Goal: Information Seeking & Learning: Compare options

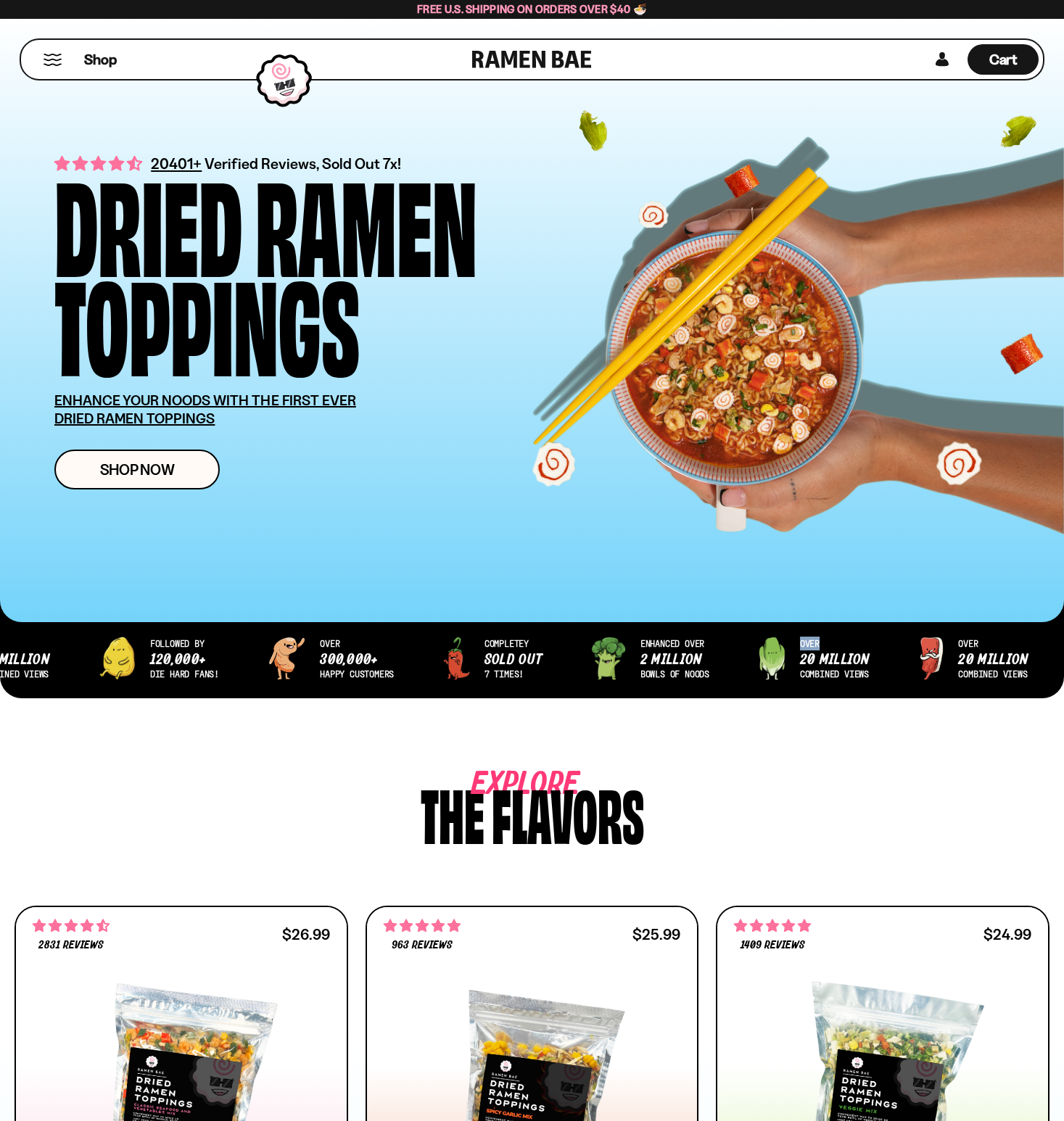
click at [799, 647] on div "over 20 million combined views followed by 120,000+ die hard fans! over 300,000…" at bounding box center [532, 669] width 1064 height 102
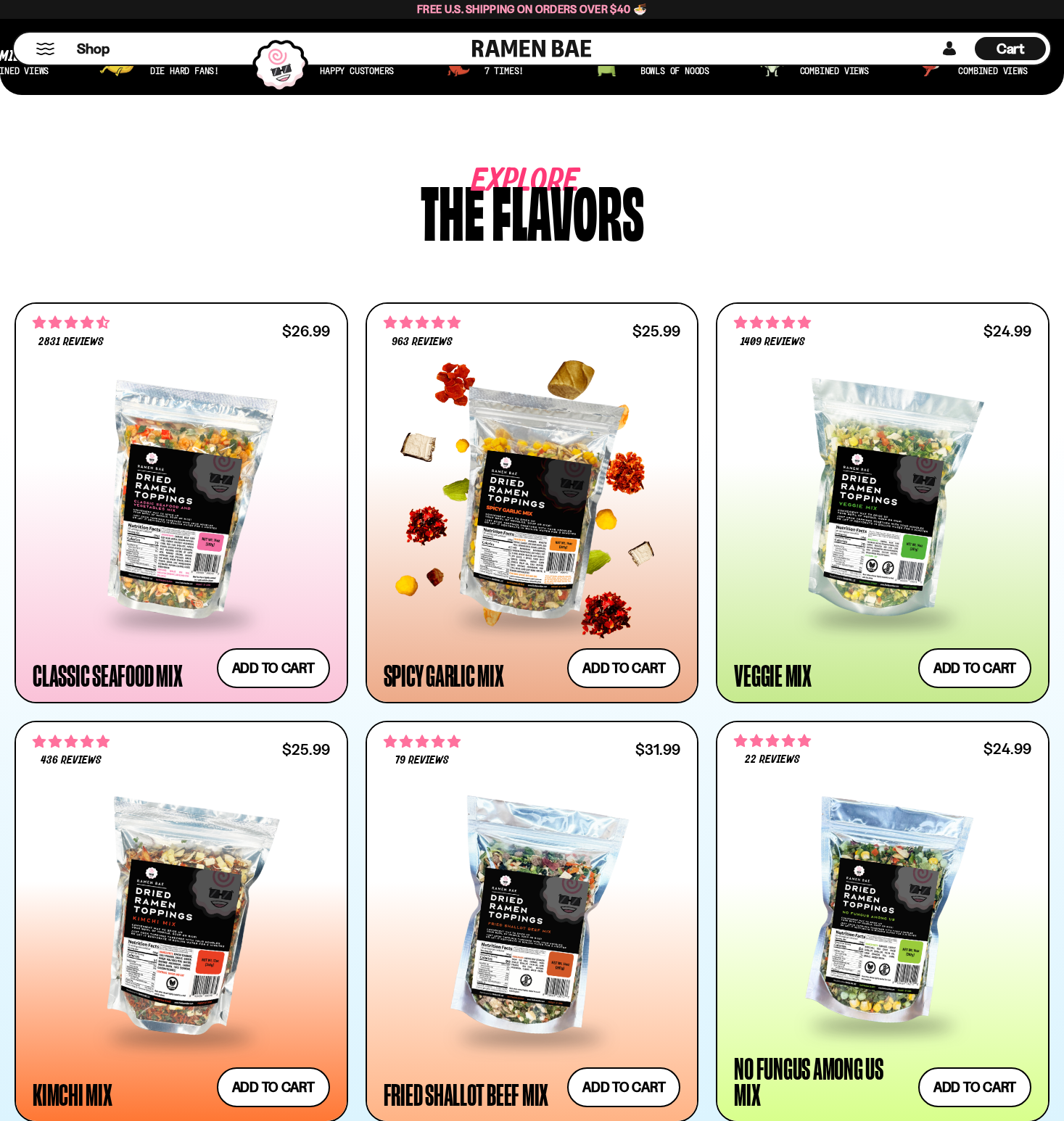
scroll to position [846, 0]
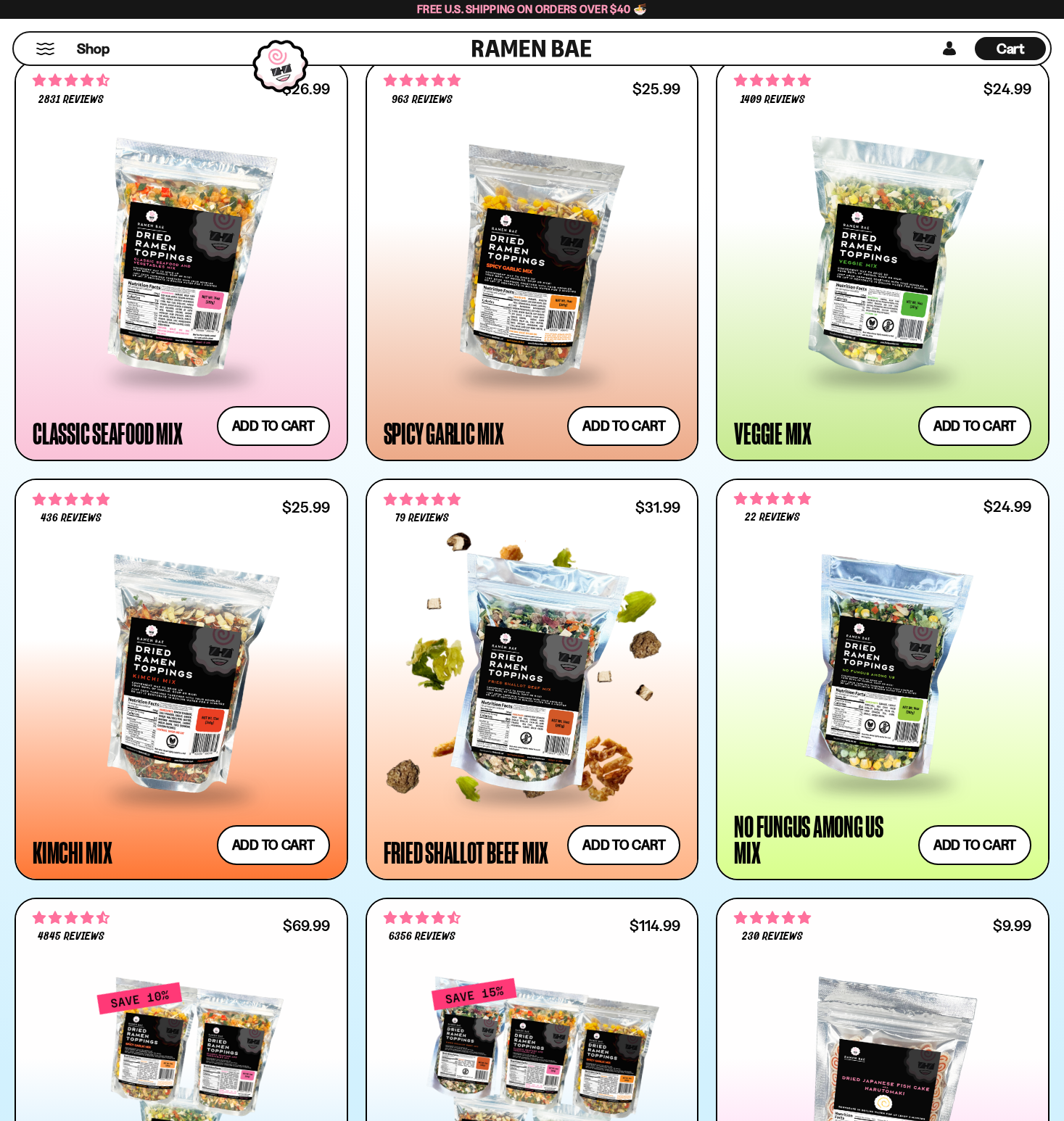
click at [434, 825] on div "**********" at bounding box center [532, 844] width 297 height 40
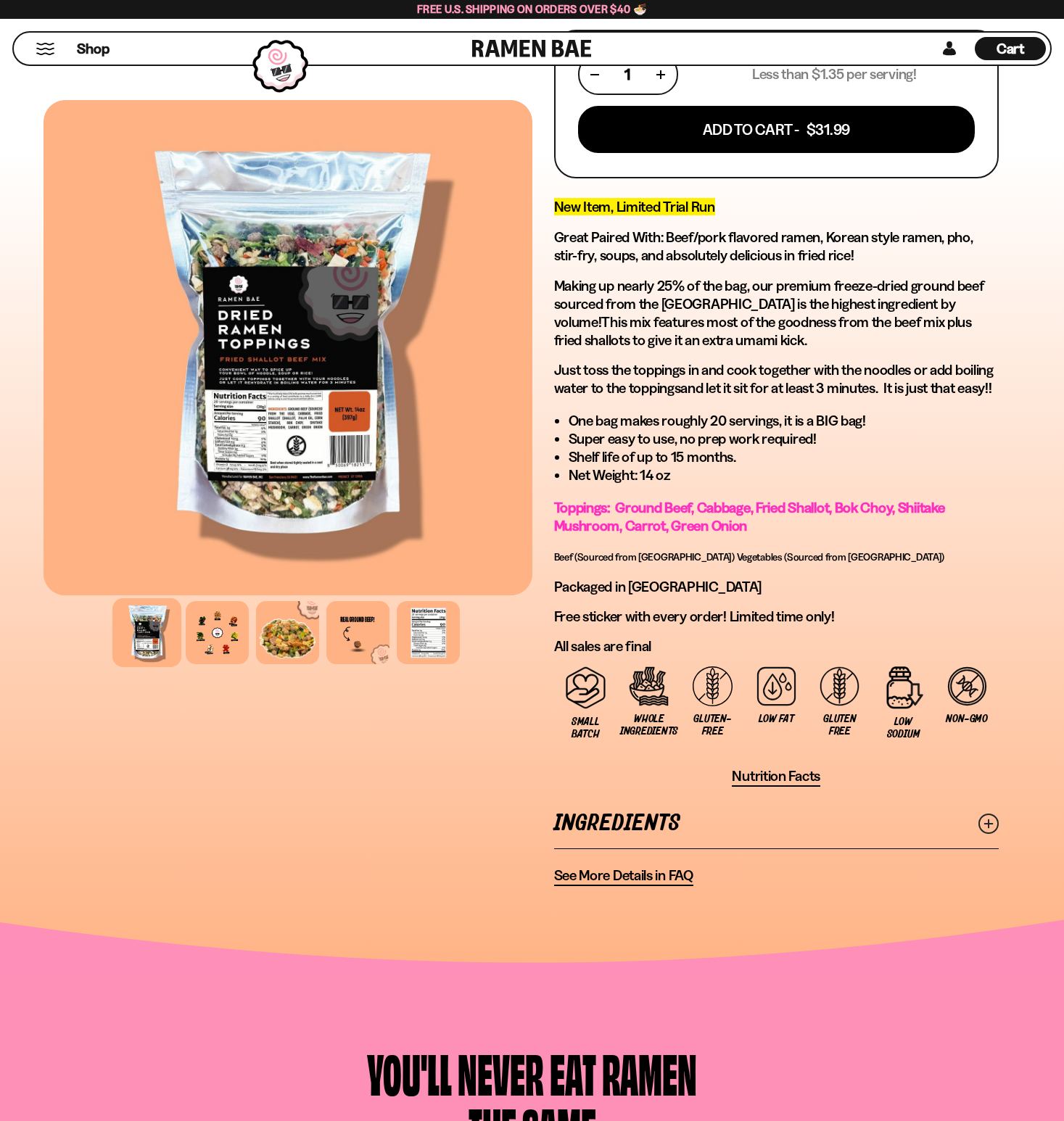
scroll to position [515, 0]
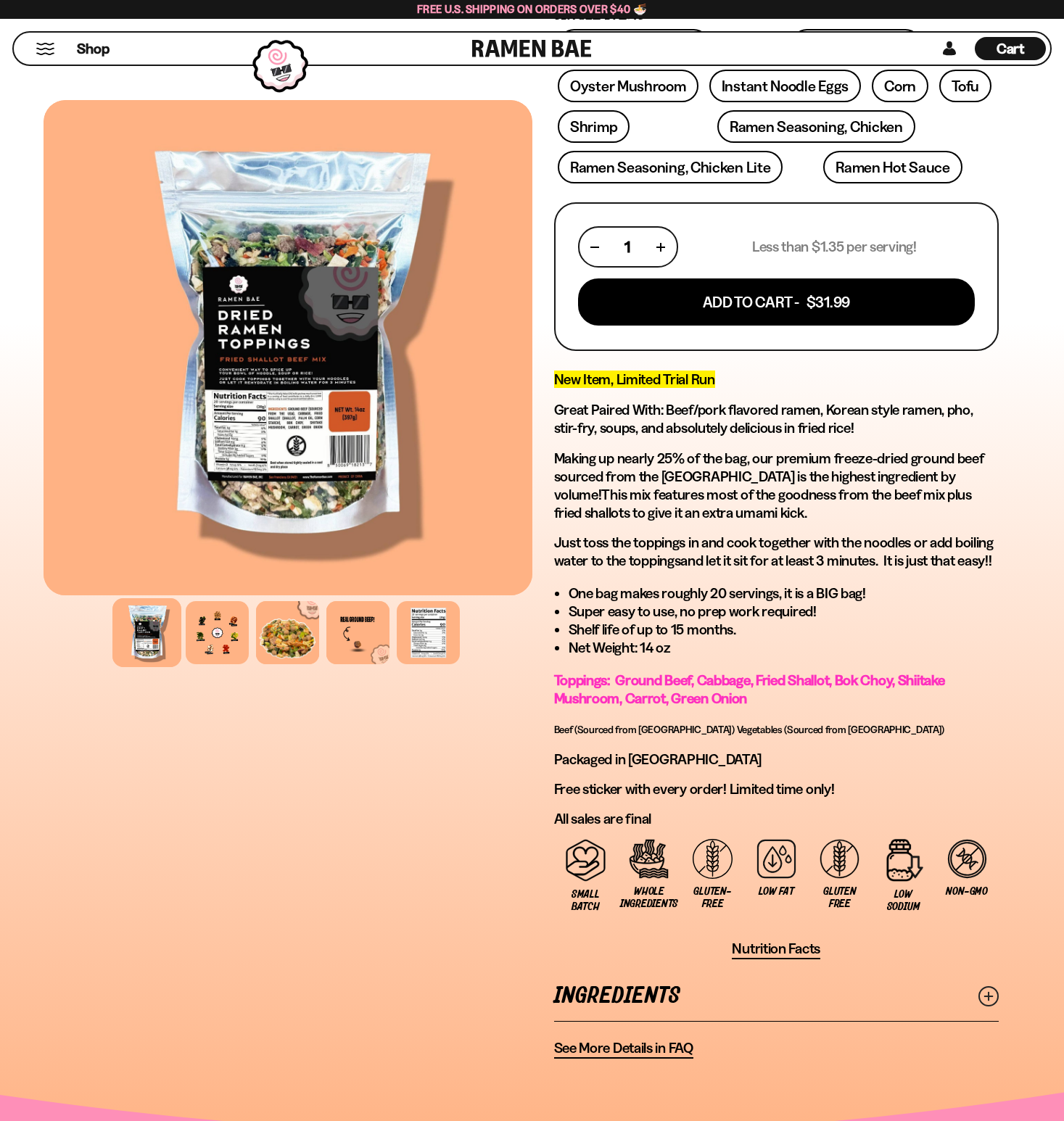
click at [986, 987] on icon at bounding box center [988, 996] width 20 height 20
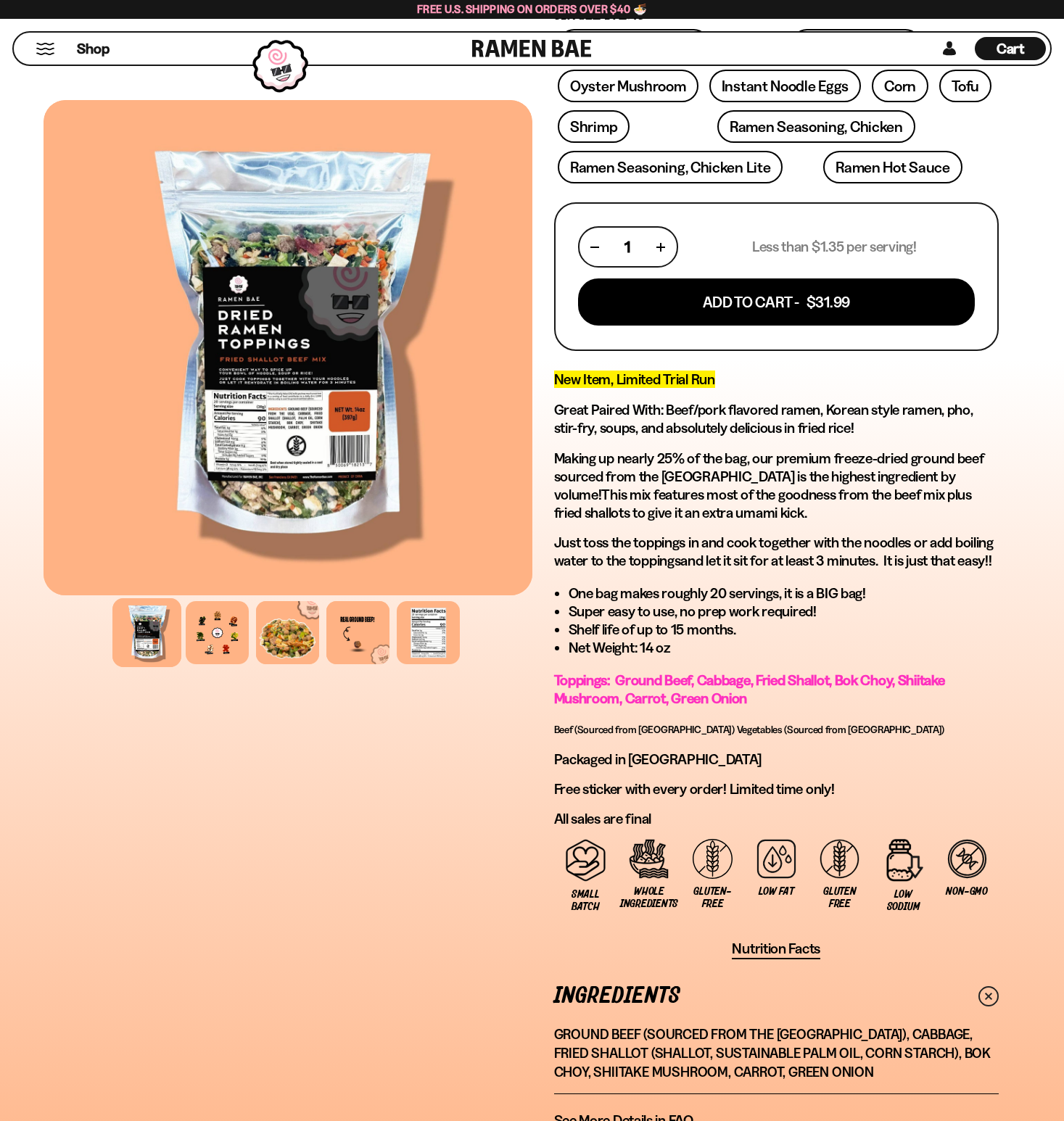
scroll to position [207, 0]
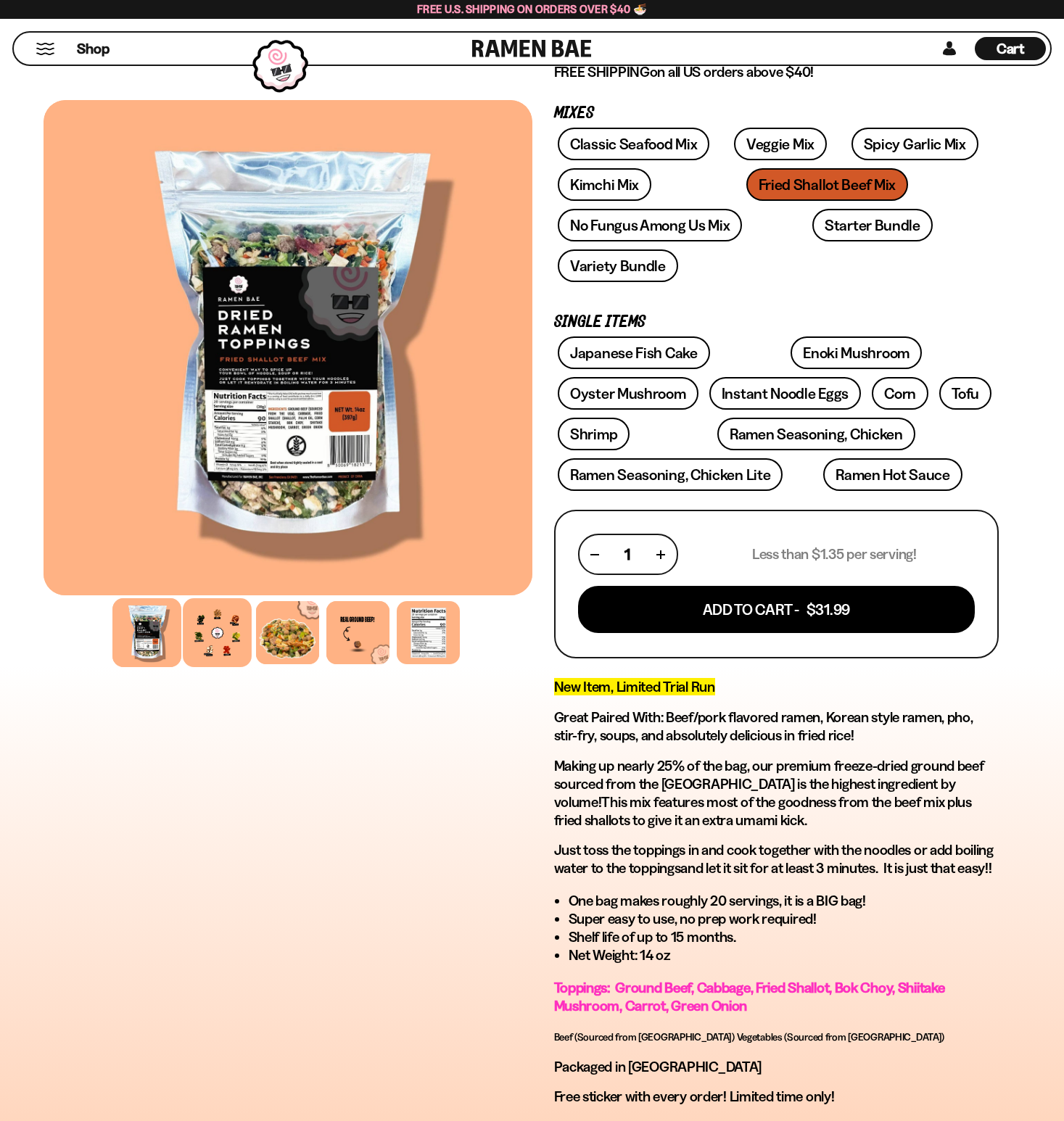
click at [214, 646] on div at bounding box center [217, 633] width 69 height 69
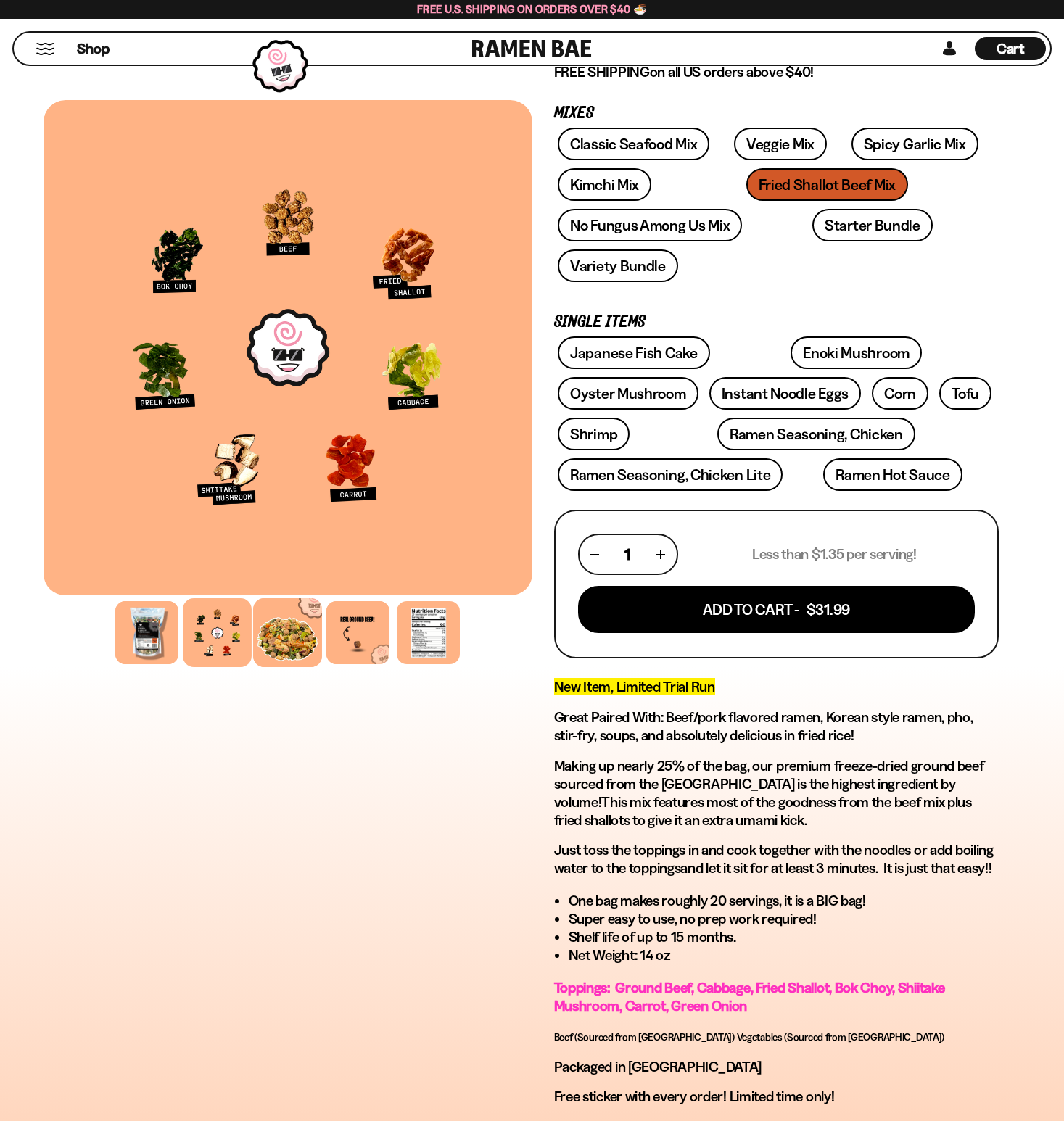
click at [284, 659] on div at bounding box center [287, 633] width 69 height 69
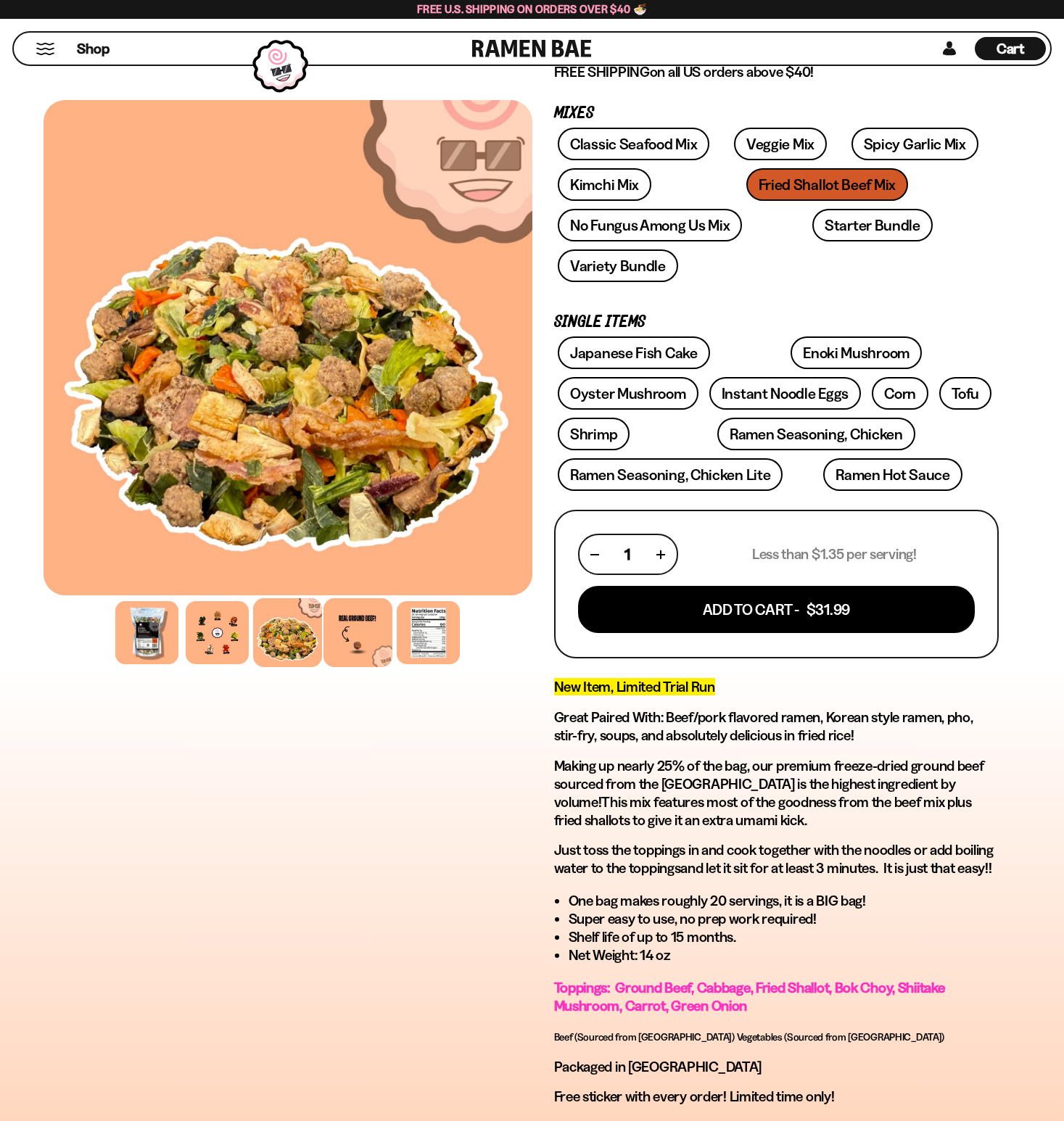
click at [350, 646] on div at bounding box center [358, 633] width 69 height 69
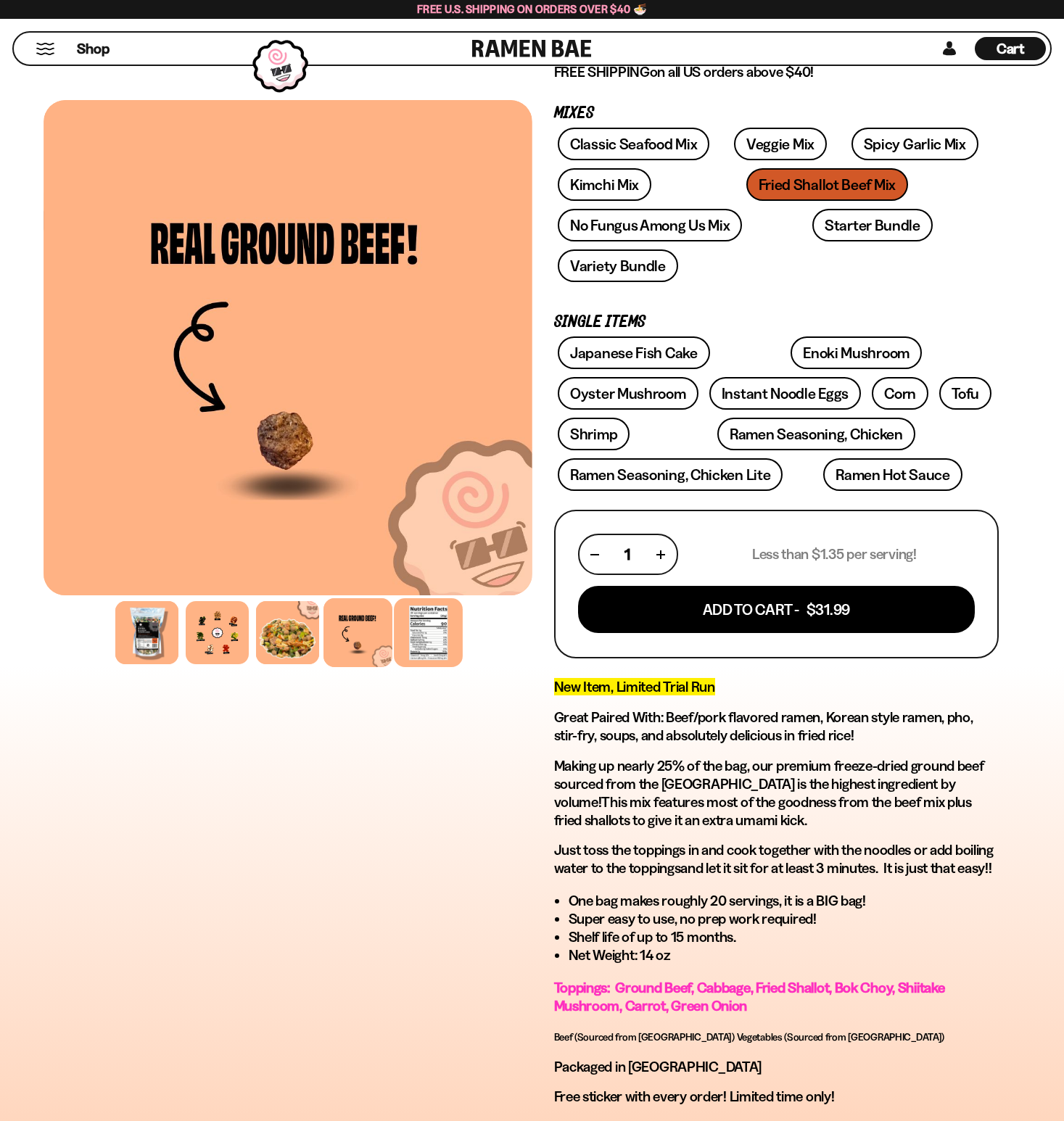
click at [434, 634] on div at bounding box center [428, 633] width 69 height 69
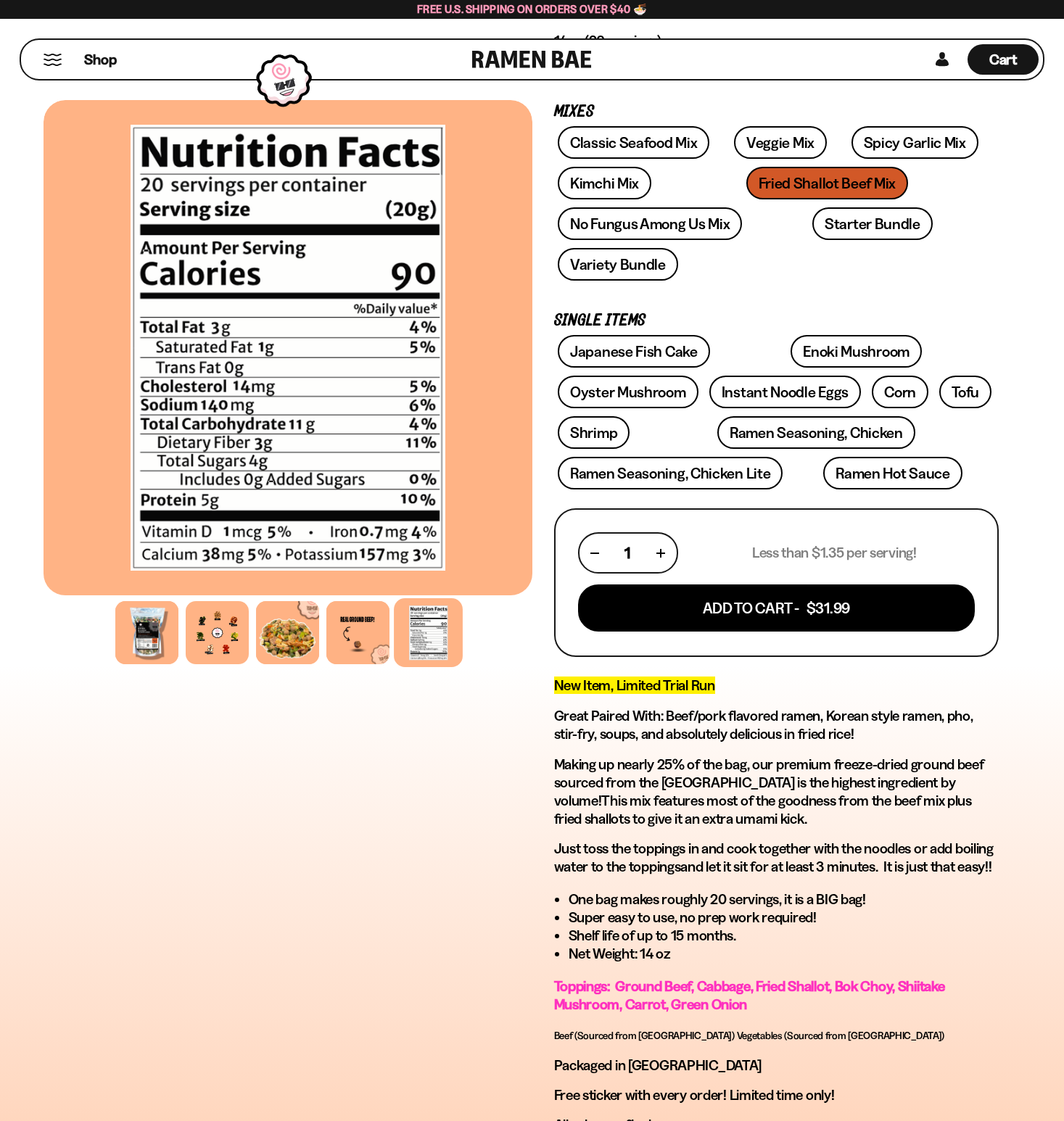
scroll to position [0, 0]
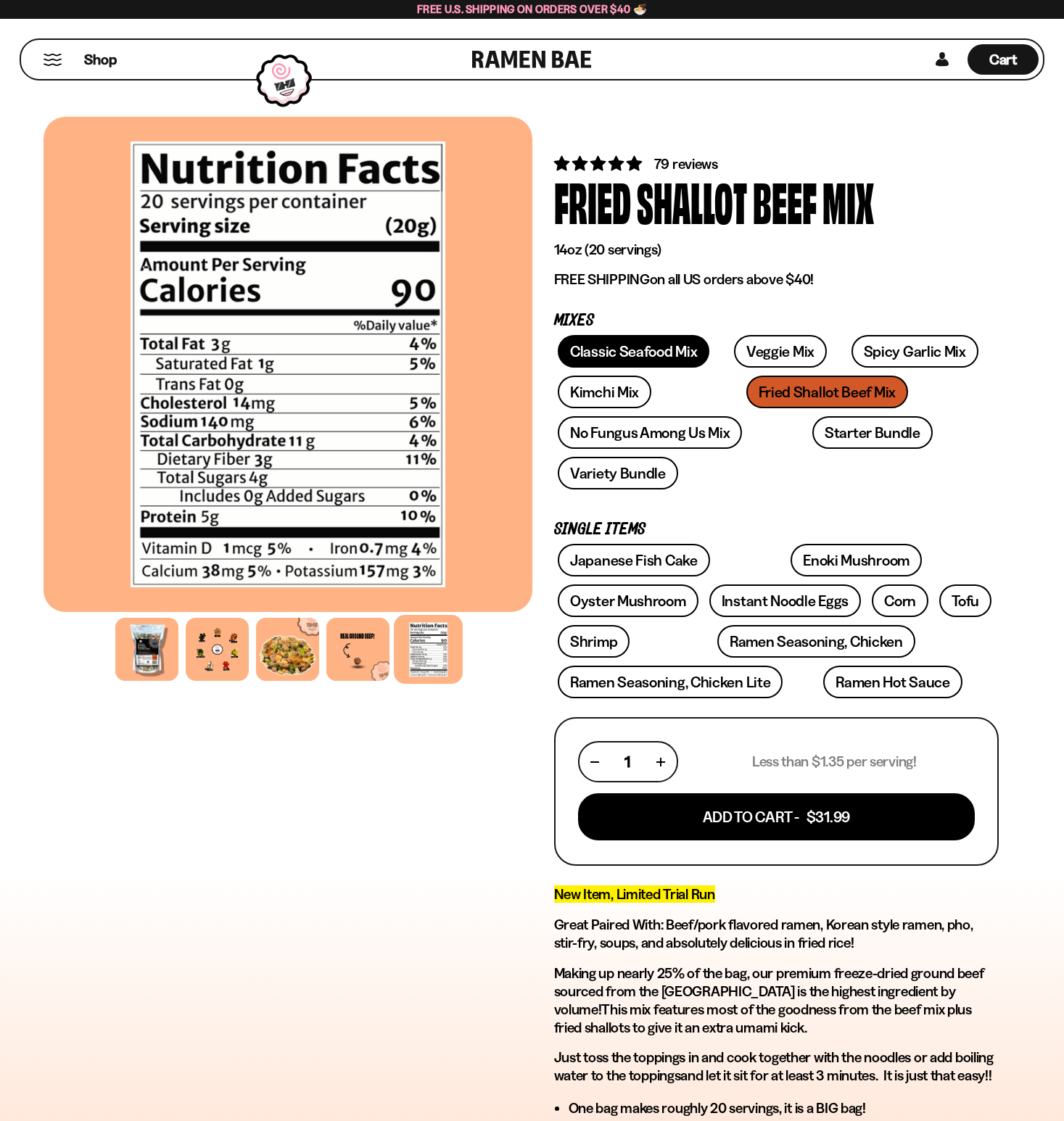
click at [647, 351] on link "Classic Seafood Mix" at bounding box center [633, 351] width 152 height 33
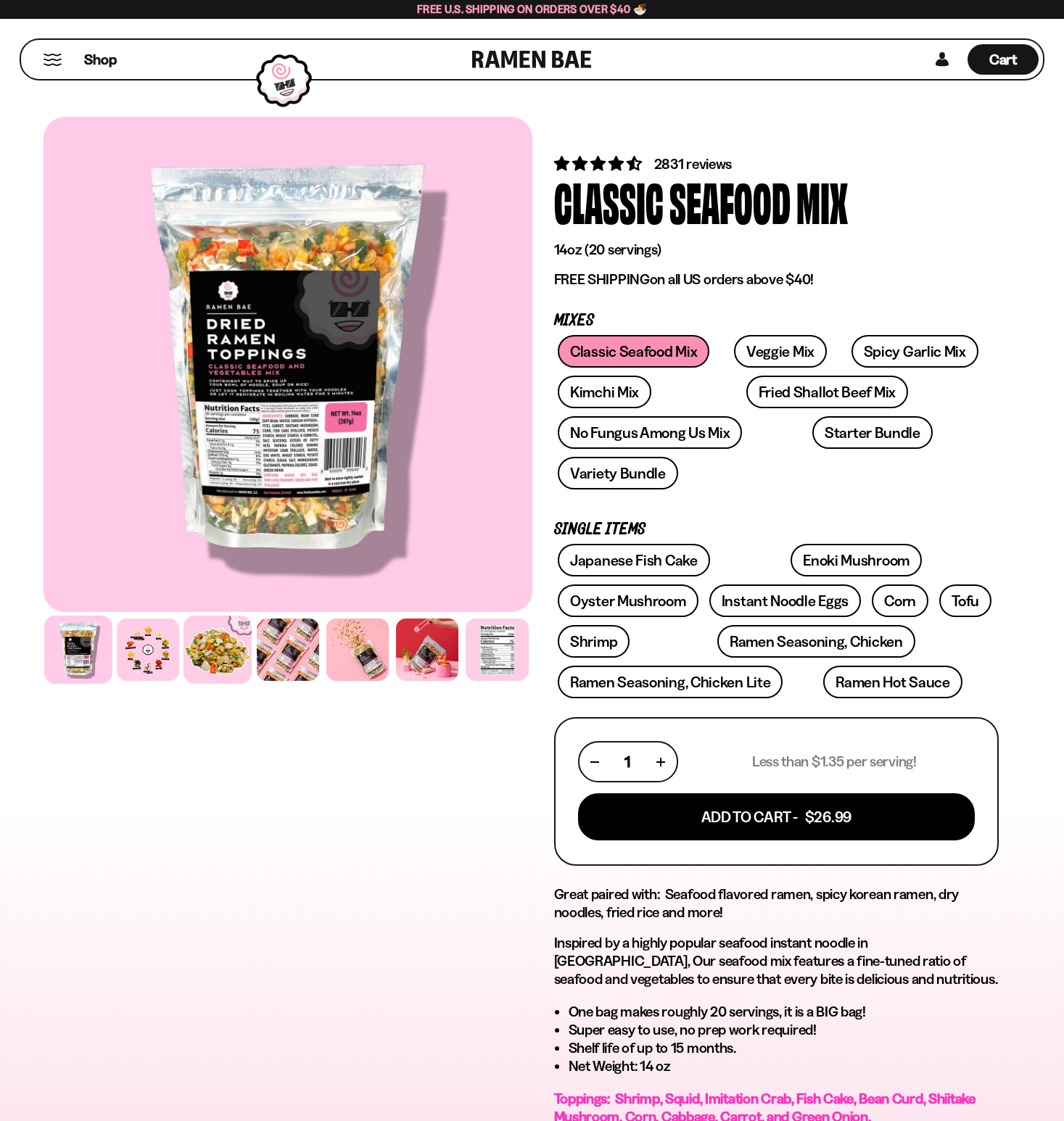
click at [205, 629] on div at bounding box center [219, 650] width 69 height 69
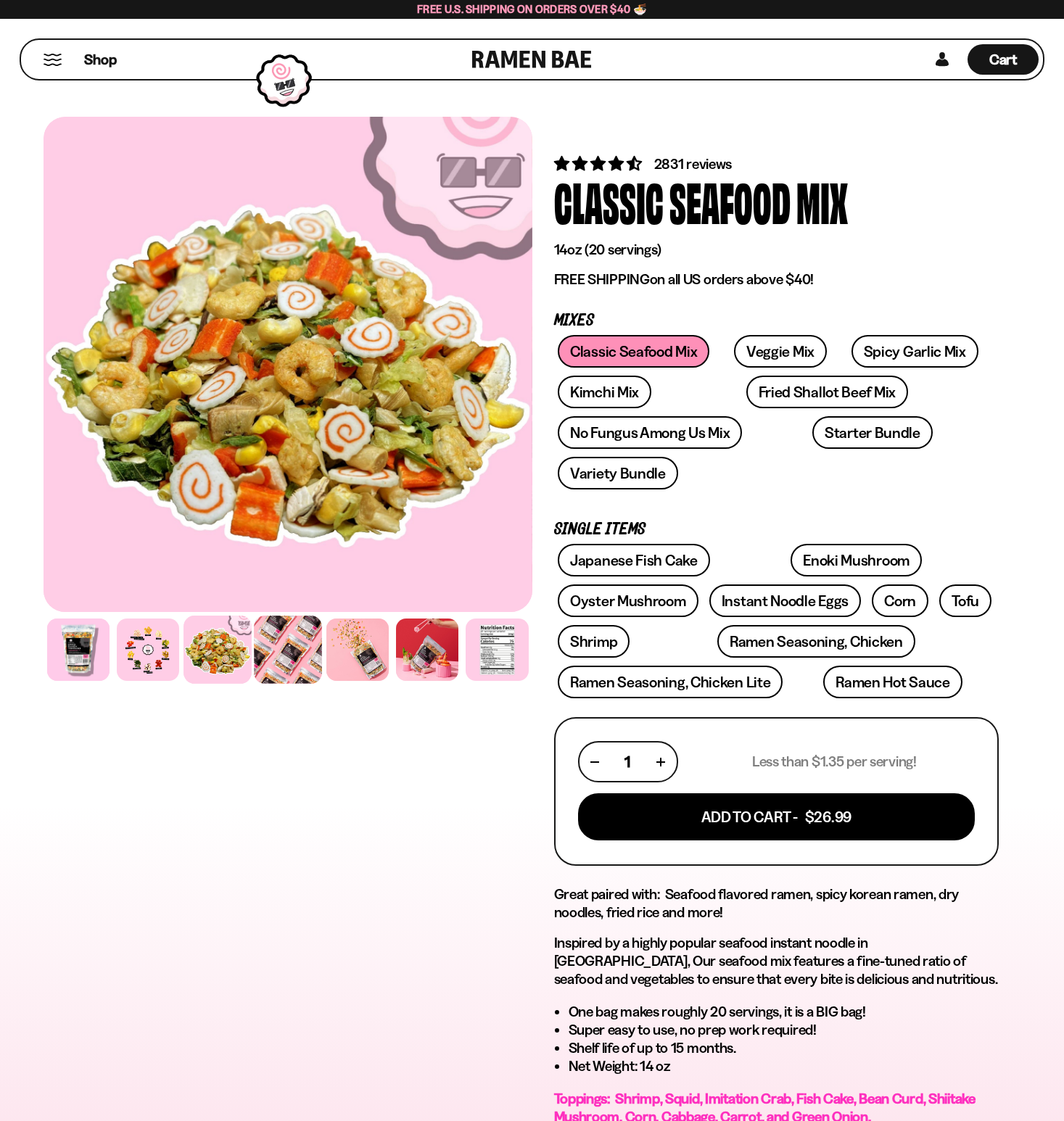
click at [284, 662] on div at bounding box center [288, 650] width 69 height 69
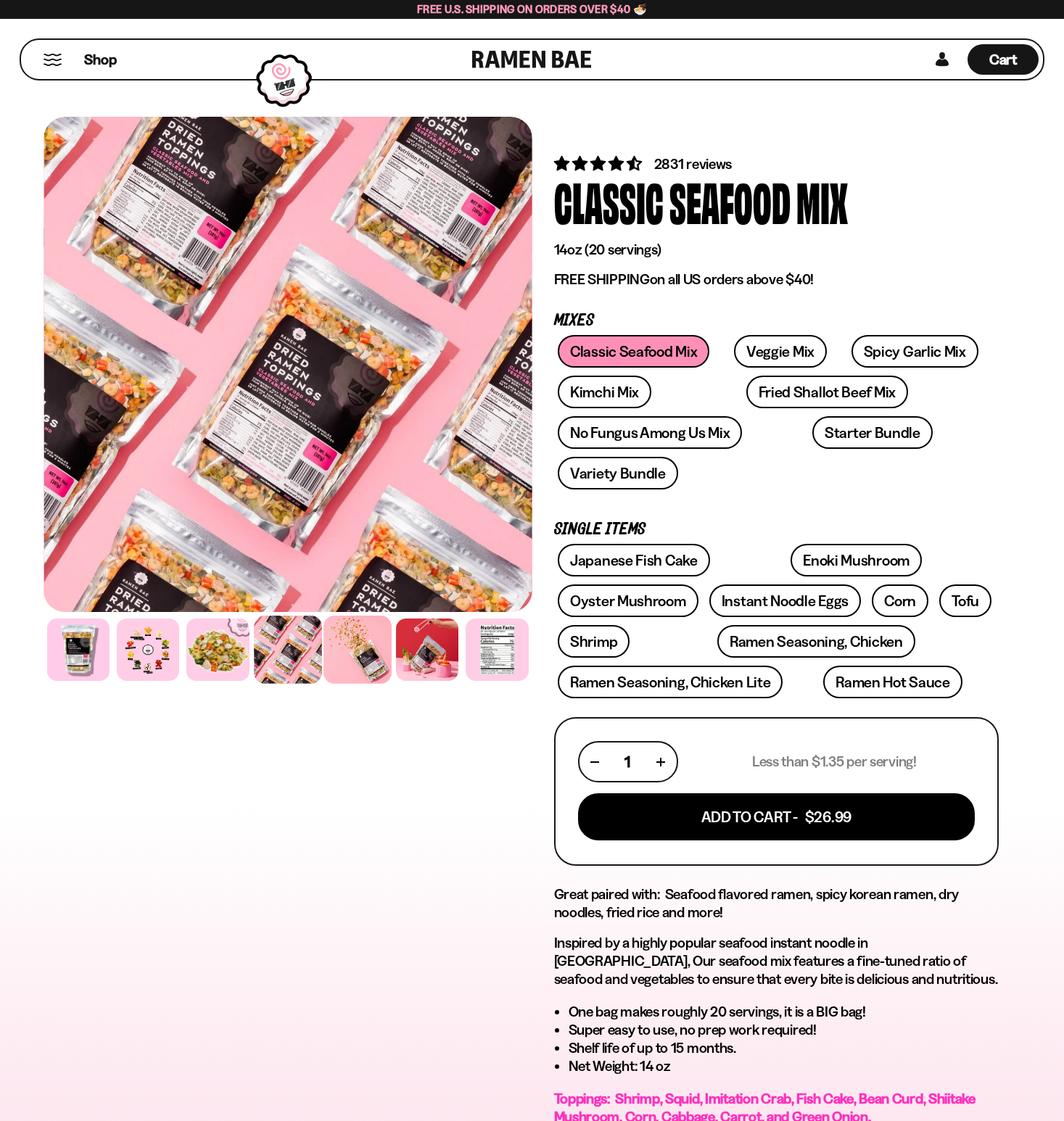
click at [353, 661] on div at bounding box center [358, 650] width 69 height 69
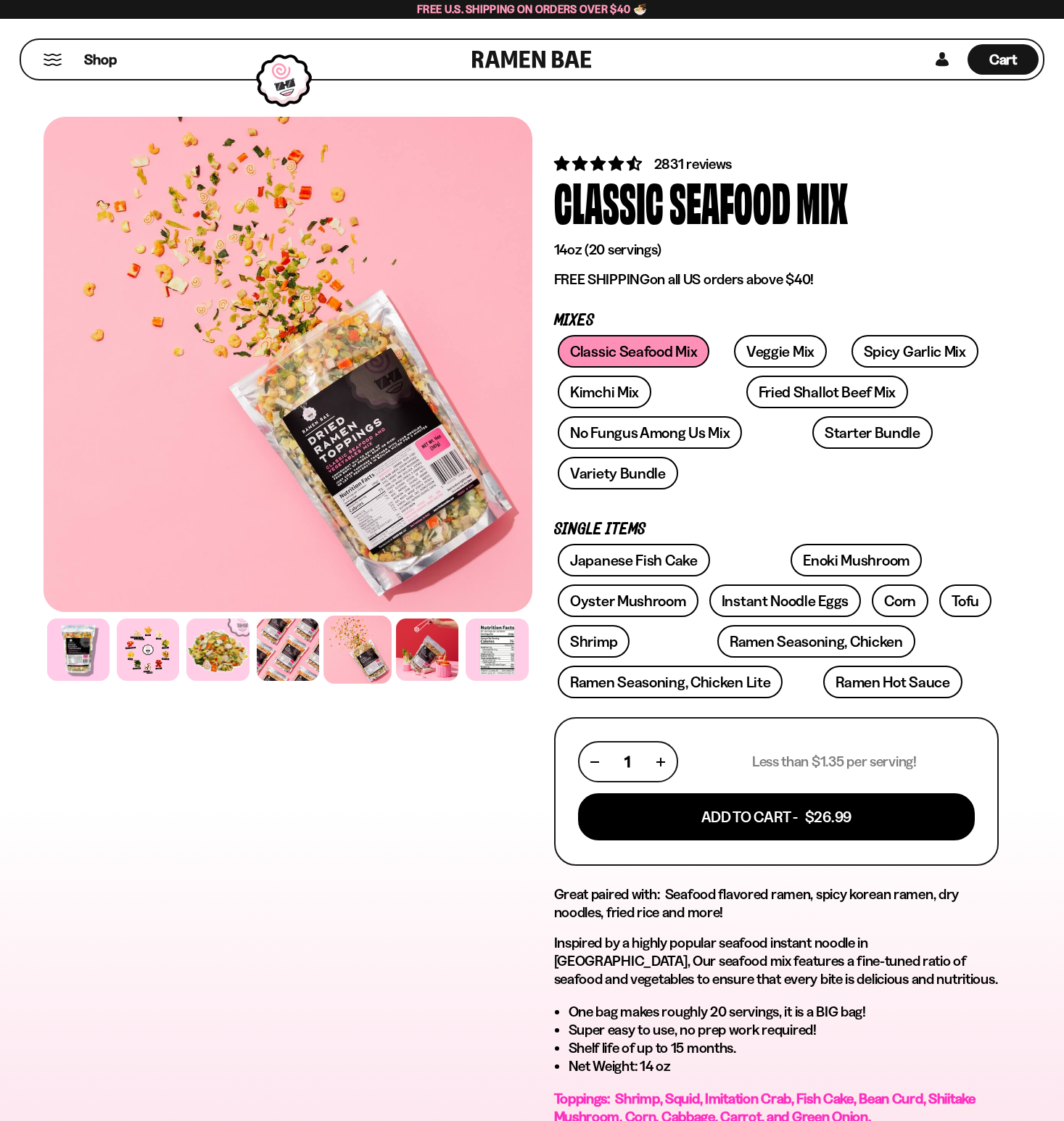
click at [380, 655] on div at bounding box center [358, 650] width 69 height 69
click at [356, 657] on div at bounding box center [358, 650] width 69 height 69
click at [418, 652] on div at bounding box center [427, 650] width 69 height 69
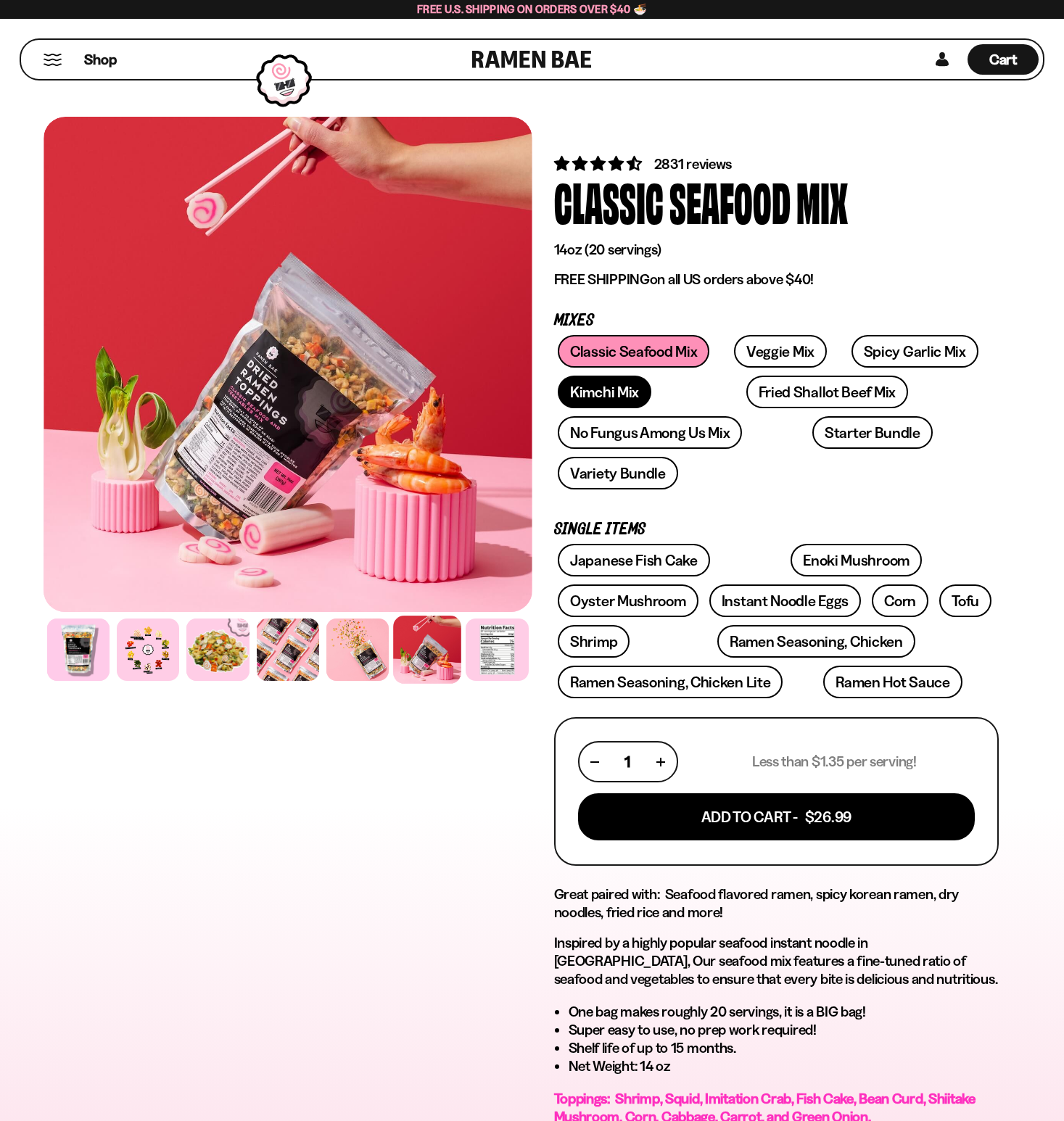
click at [604, 399] on link "Kimchi Mix" at bounding box center [604, 392] width 93 height 33
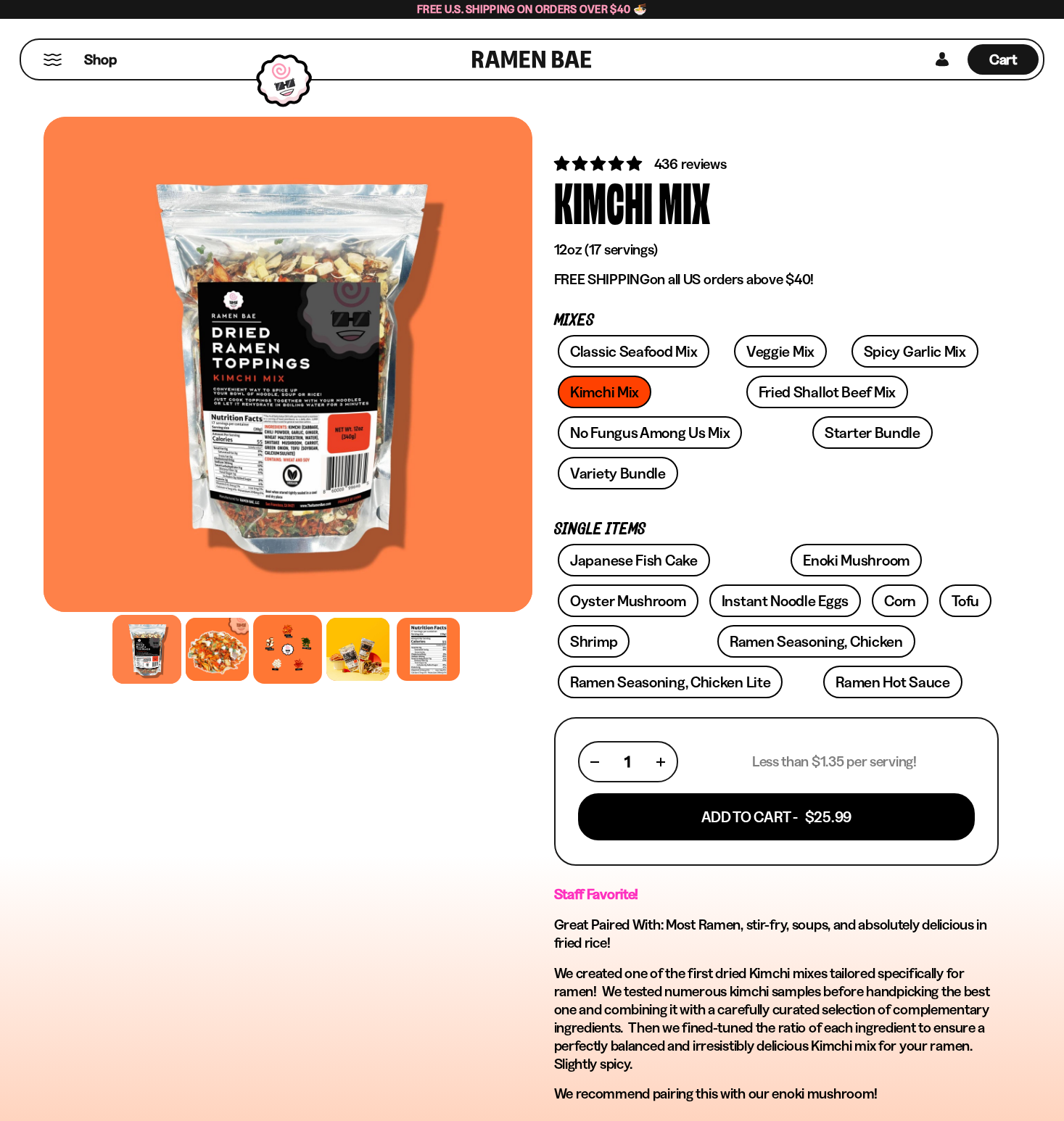
click at [297, 659] on div at bounding box center [287, 649] width 69 height 69
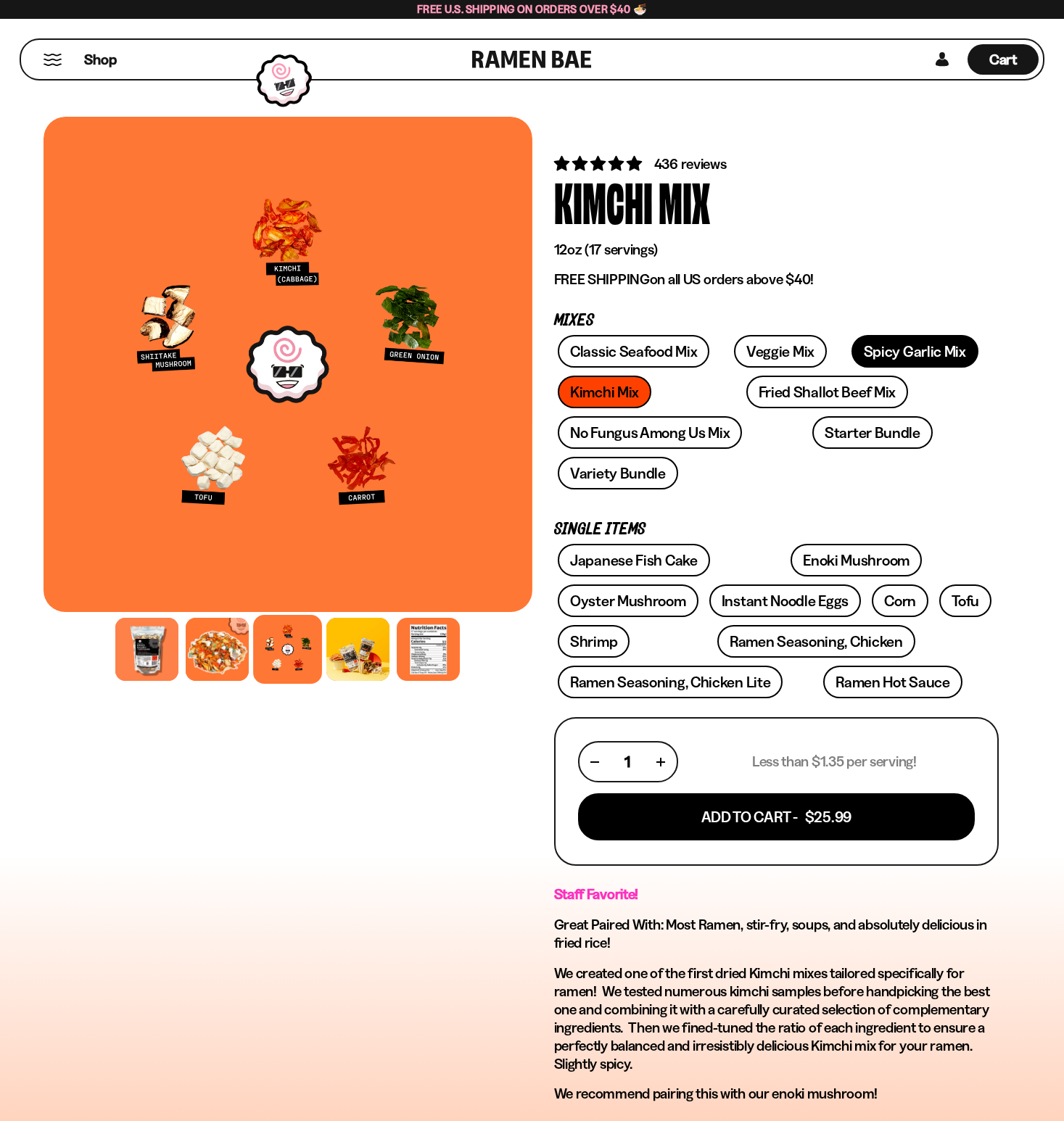
click at [851, 343] on link "Spicy Garlic Mix" at bounding box center [915, 351] width 127 height 33
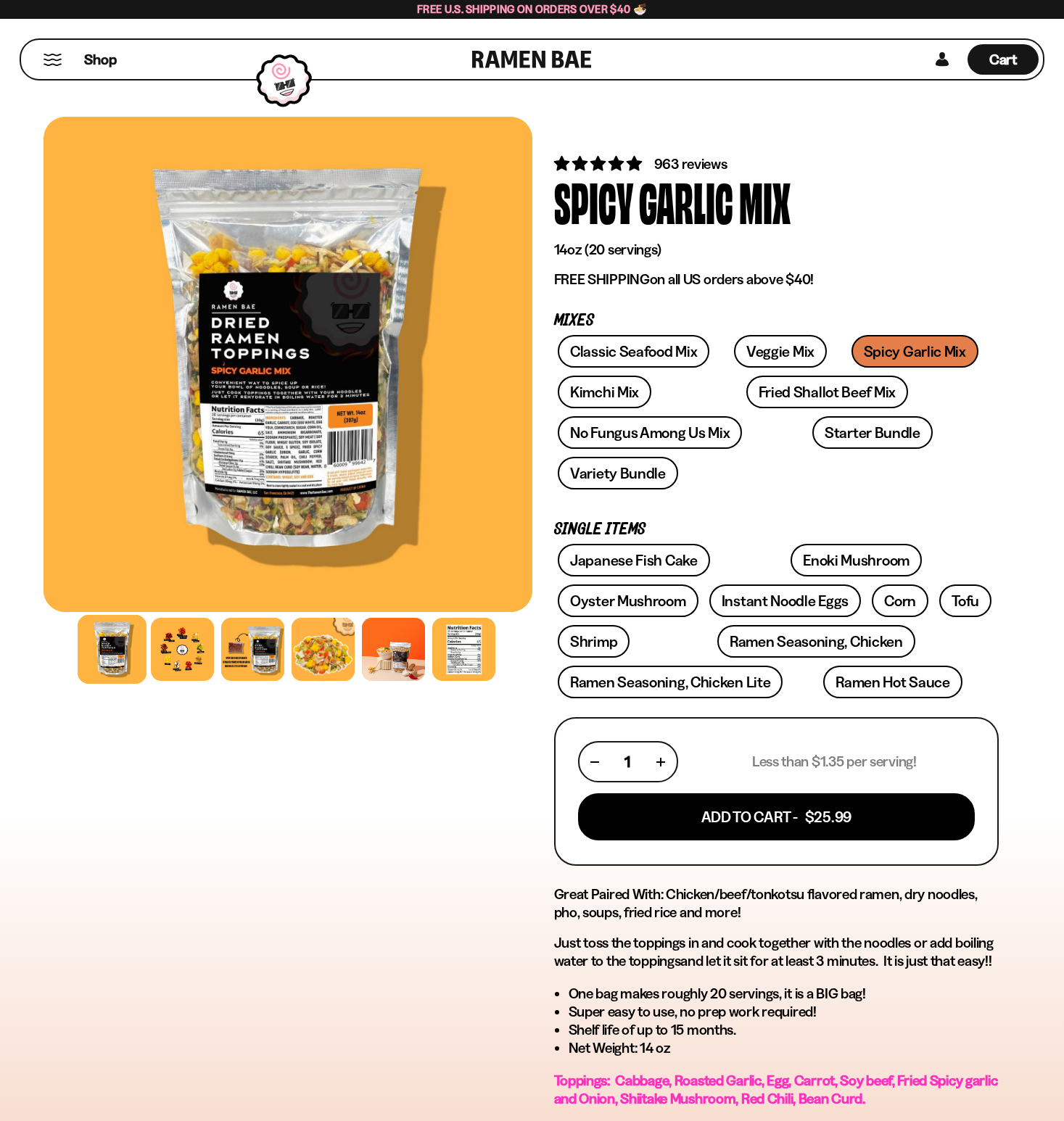
click at [289, 804] on div "FADCB6FD-DFAB-4417-9F21-029242090B77 FADCB6FD-DFAB-4417-9F21-029242090B77" at bounding box center [288, 821] width 489 height 1410
click at [179, 648] on div at bounding box center [182, 649] width 69 height 69
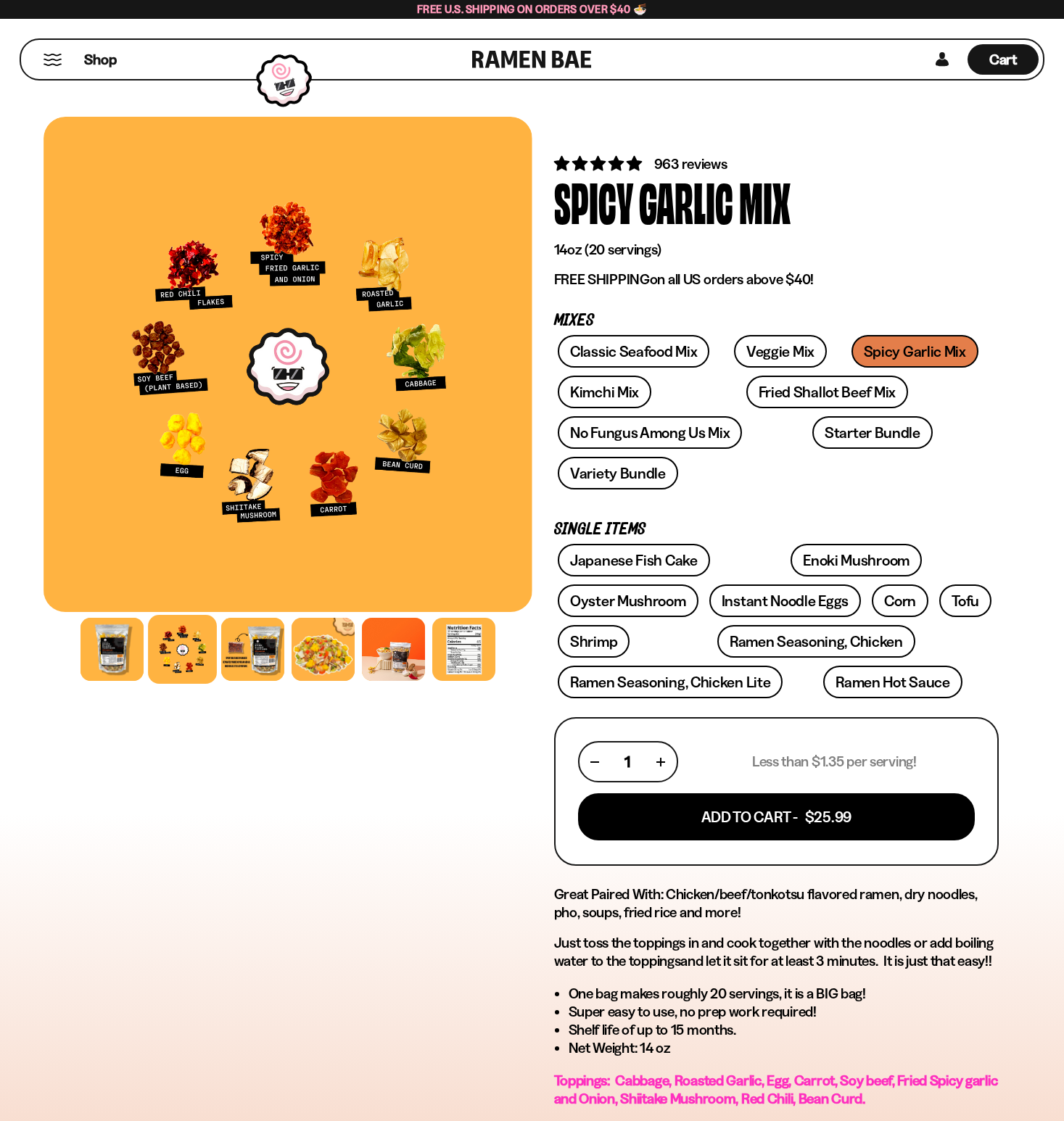
click at [221, 754] on div "FADCB6FD-DFAB-4417-9F21-029242090B77 FADCB6FD-DFAB-4417-9F21-029242090B77" at bounding box center [288, 821] width 489 height 1410
click at [683, 436] on link "No Fungus Among Us Mix" at bounding box center [650, 432] width 185 height 33
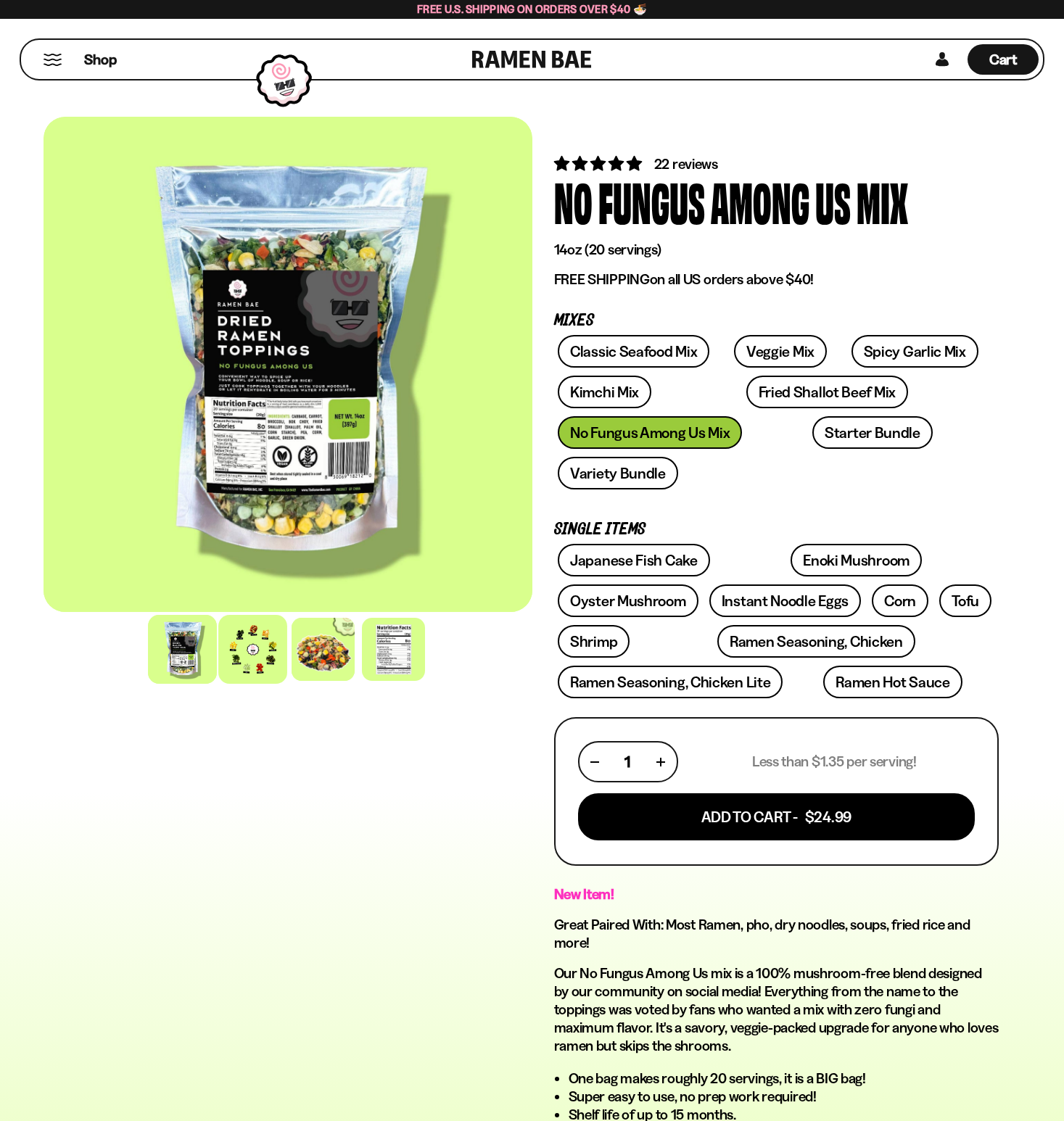
click at [244, 657] on div at bounding box center [252, 649] width 69 height 69
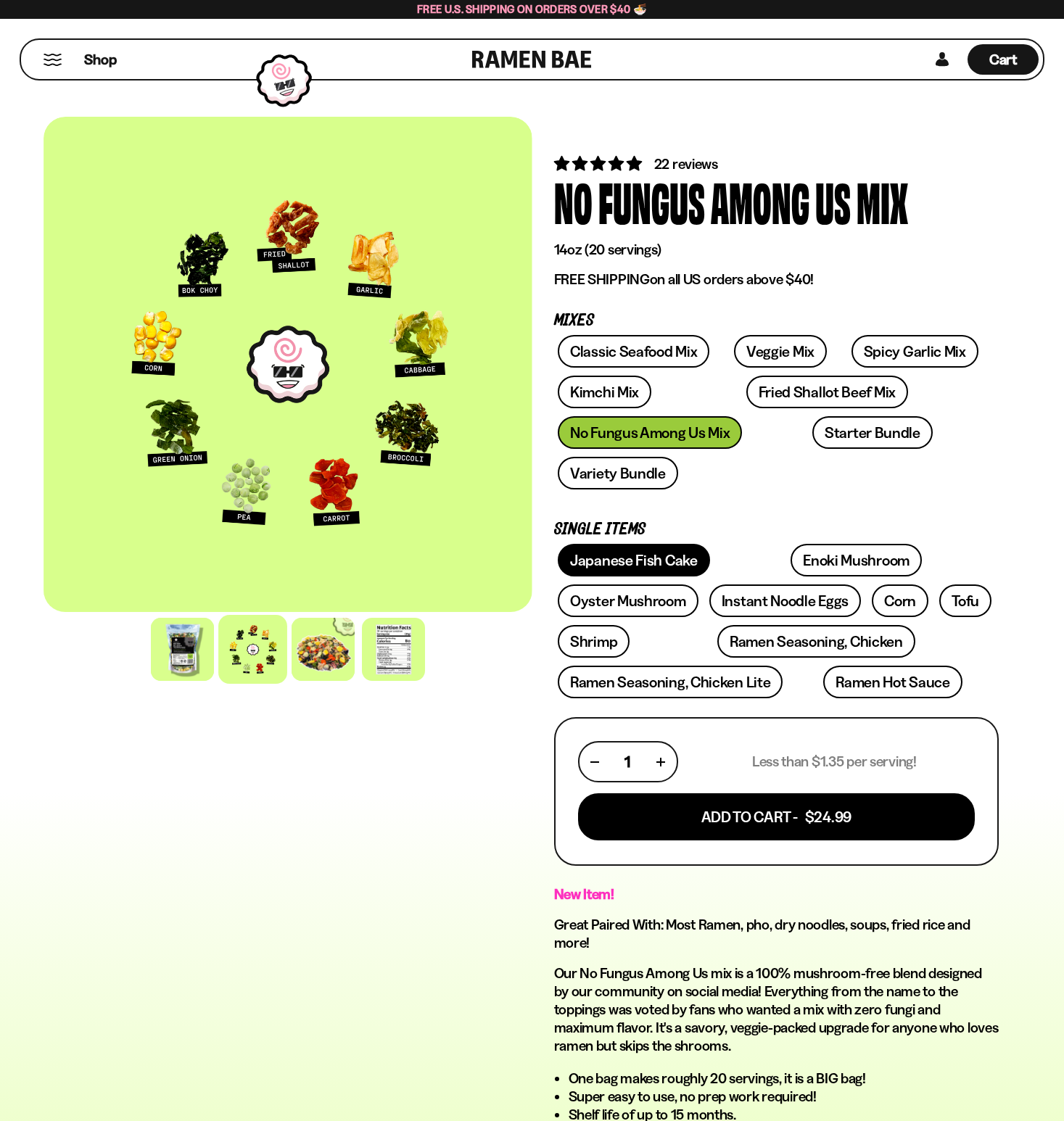
click at [660, 544] on link "Japanese Fish Cake" at bounding box center [633, 560] width 152 height 33
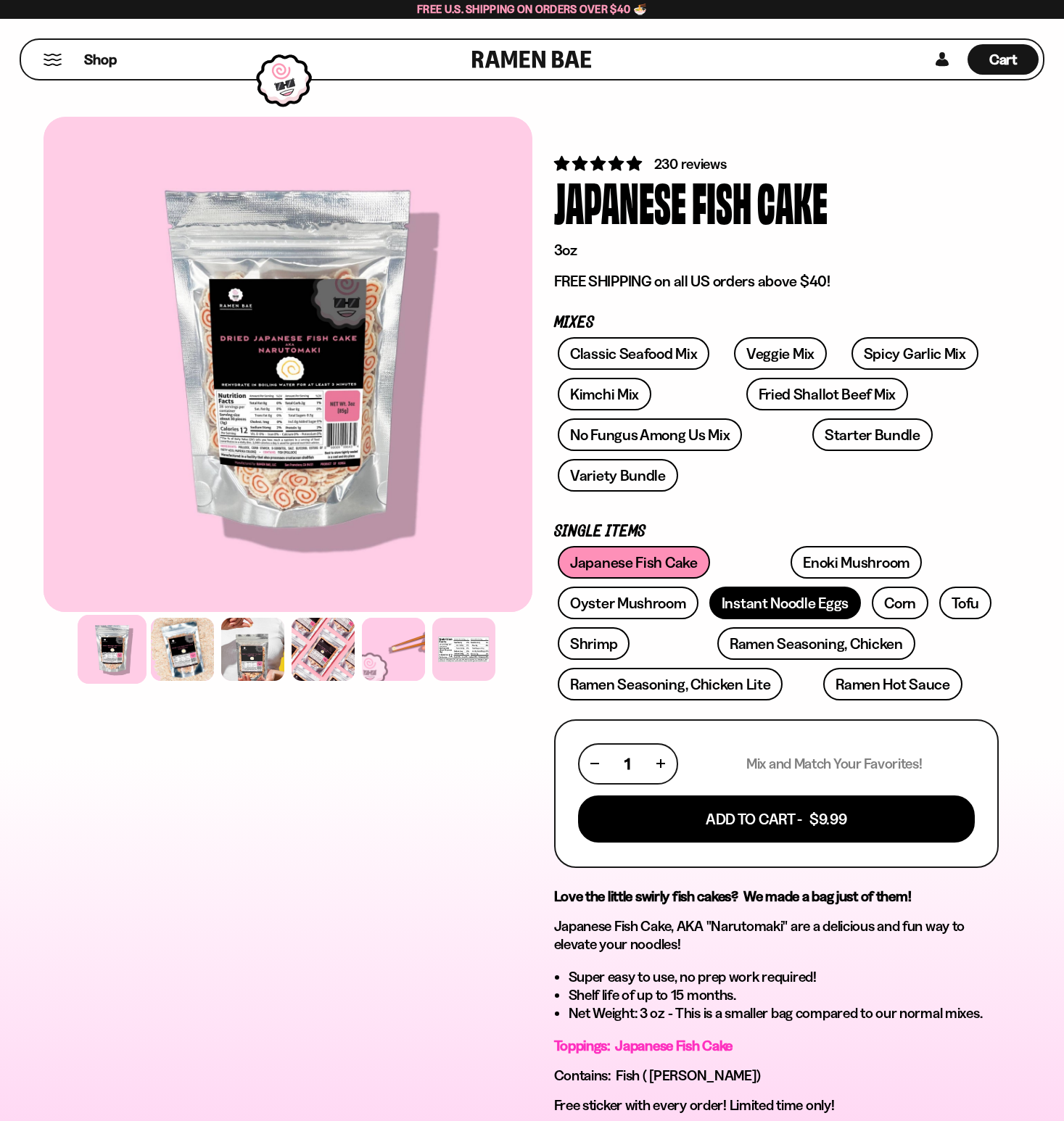
click at [709, 587] on link "Instant Noodle Eggs" at bounding box center [785, 603] width 152 height 33
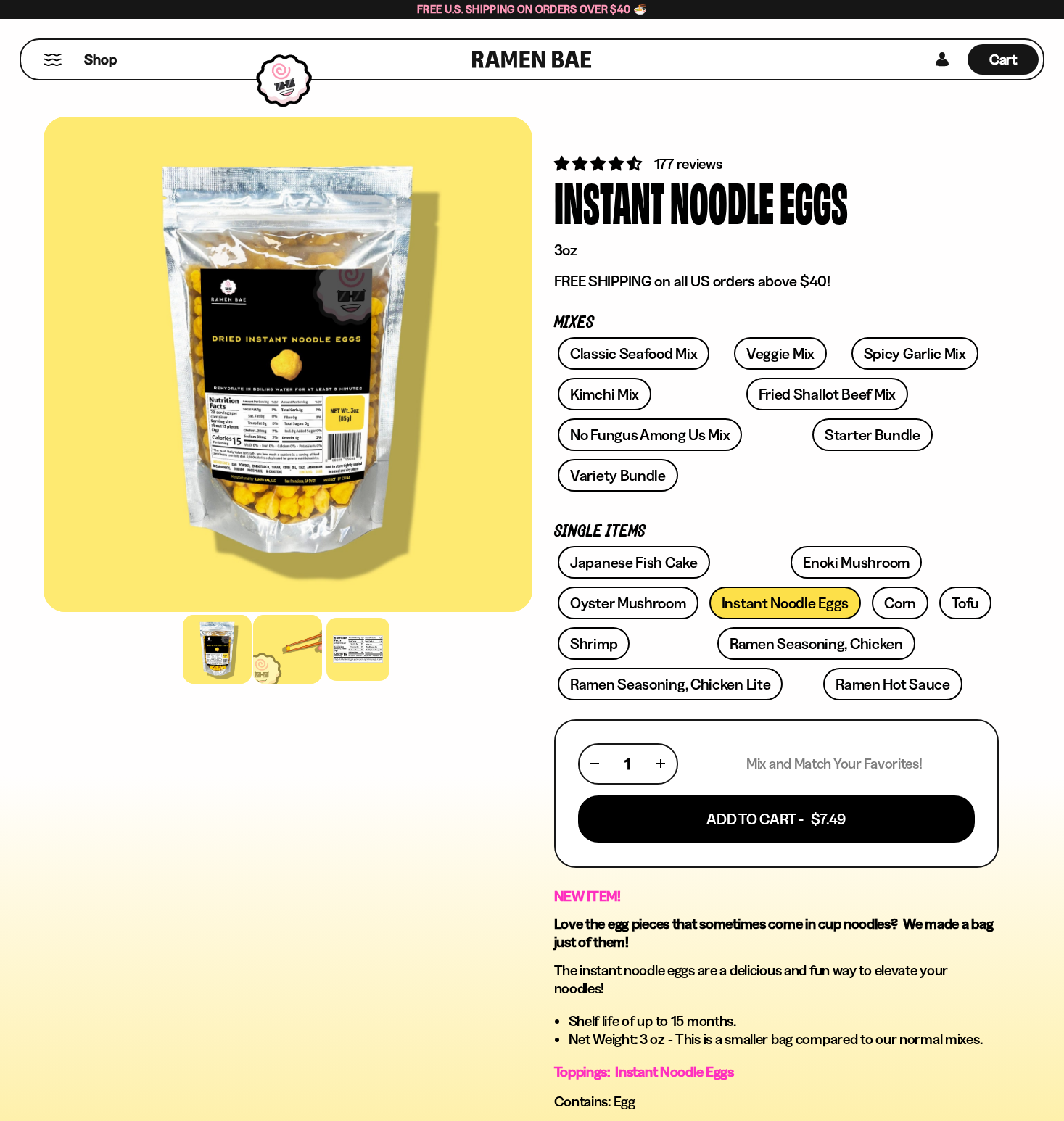
click at [273, 652] on div at bounding box center [287, 649] width 69 height 69
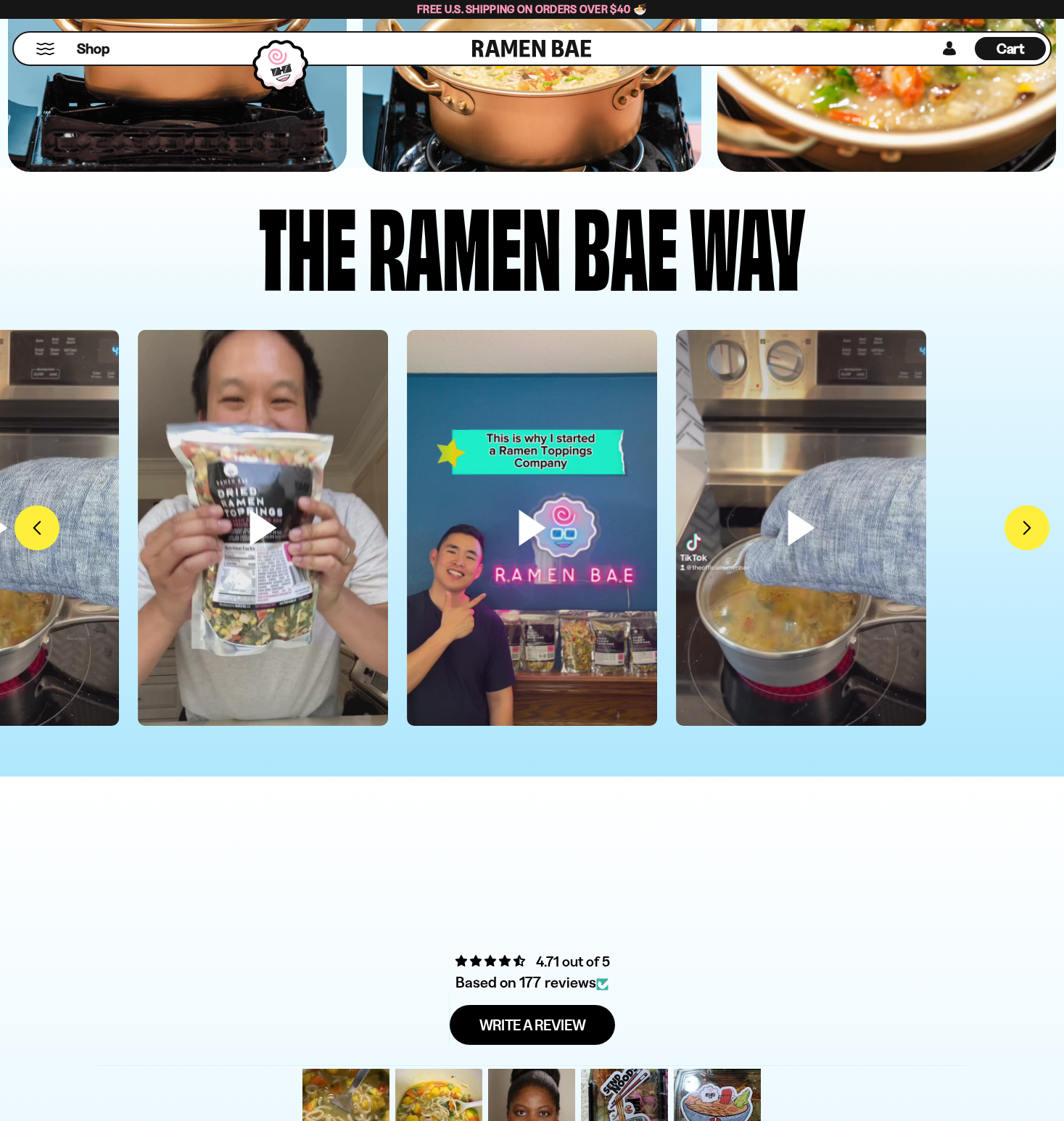
scroll to position [4231, 0]
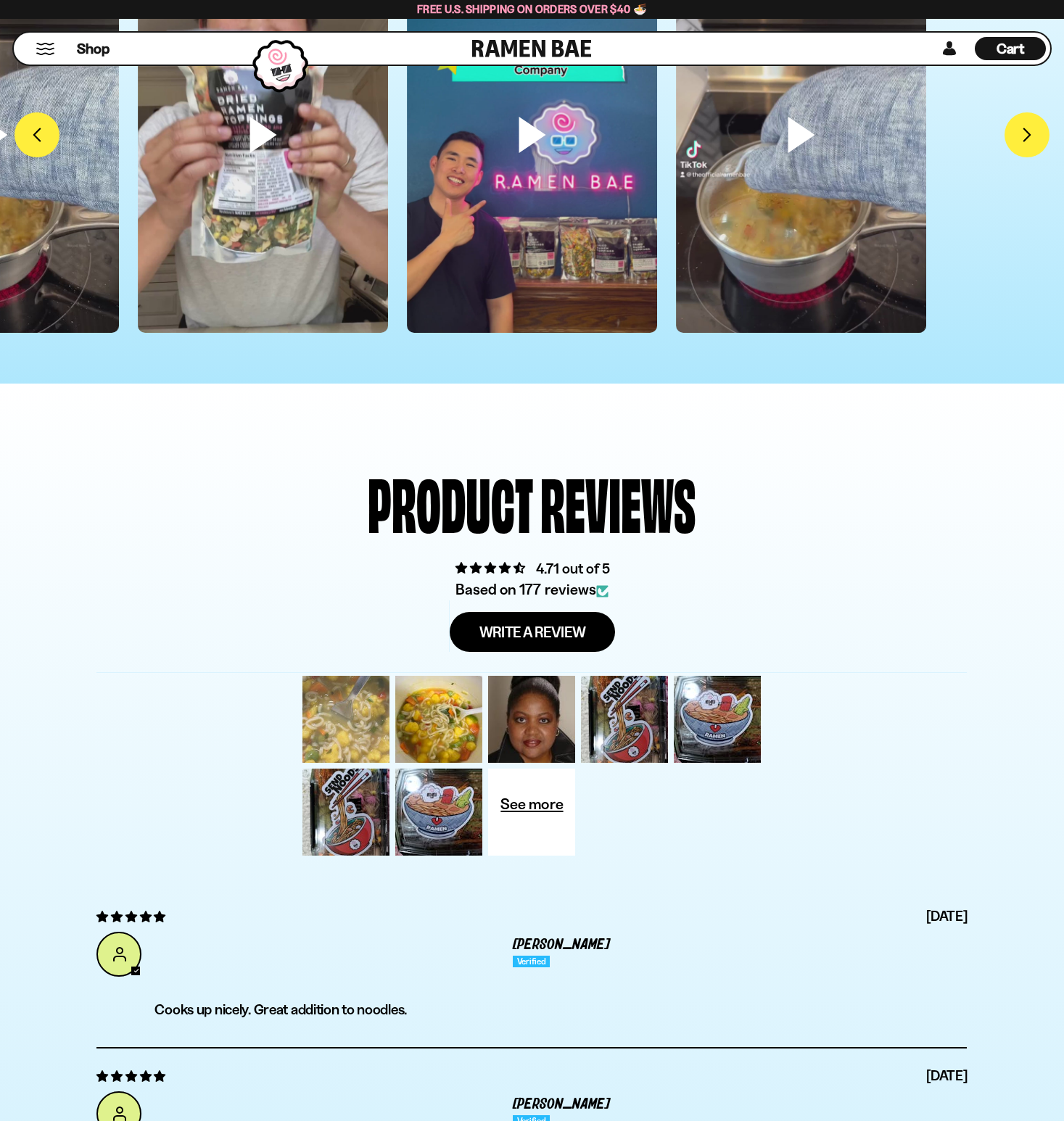
click at [348, 694] on div at bounding box center [346, 720] width 93 height 93
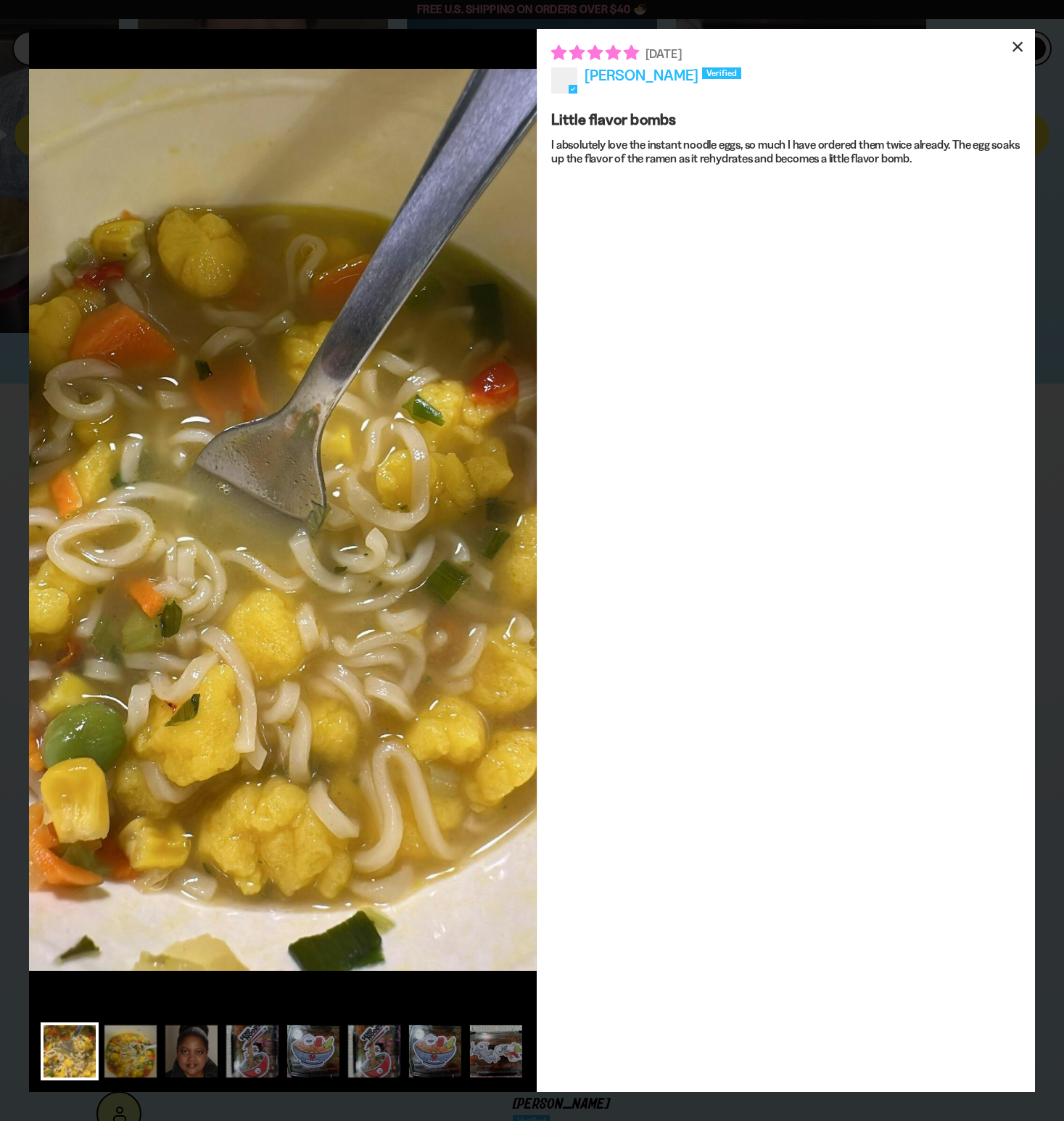
click at [1012, 41] on div "×" at bounding box center [1017, 47] width 35 height 35
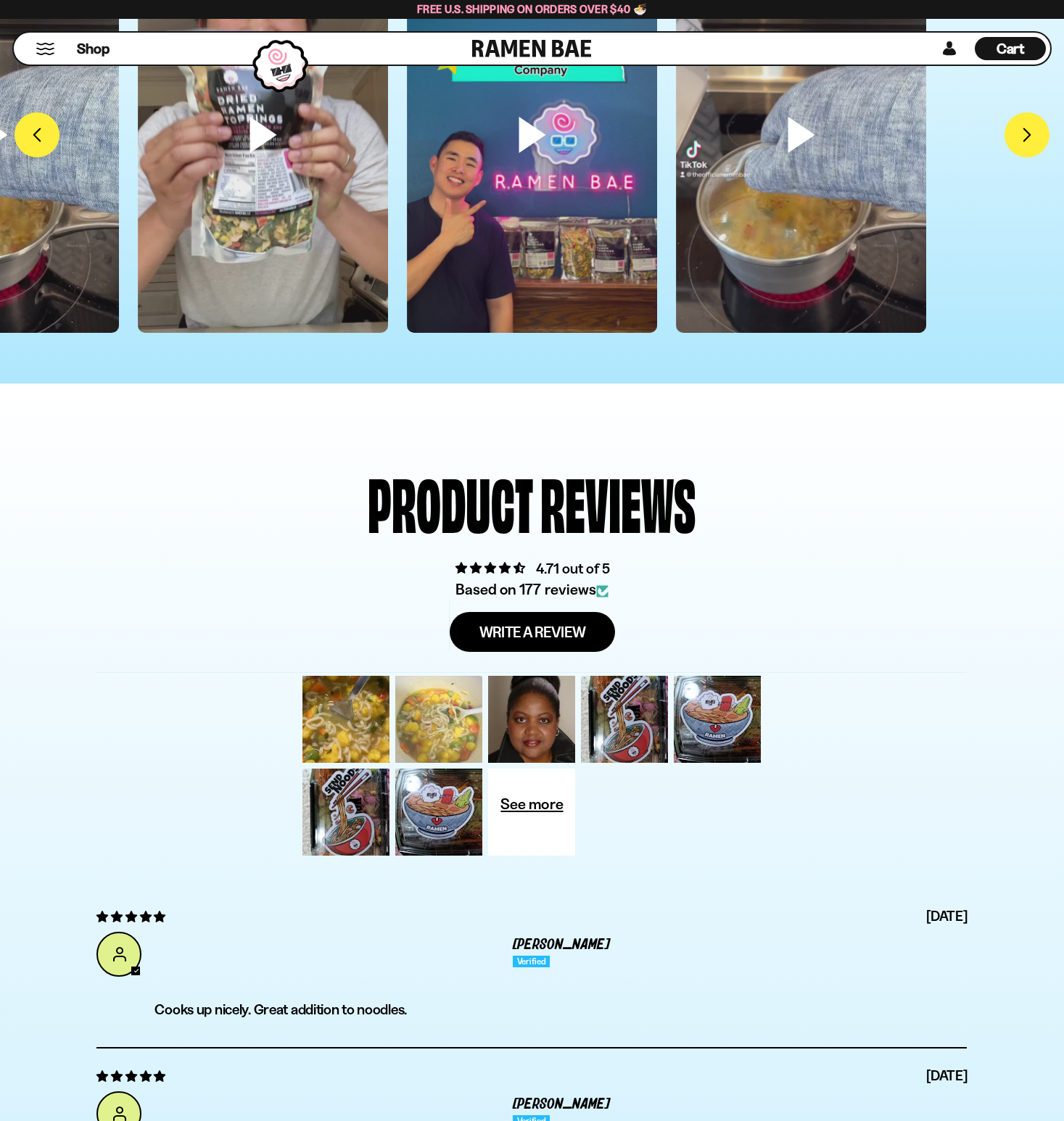
click at [436, 684] on div at bounding box center [439, 720] width 93 height 93
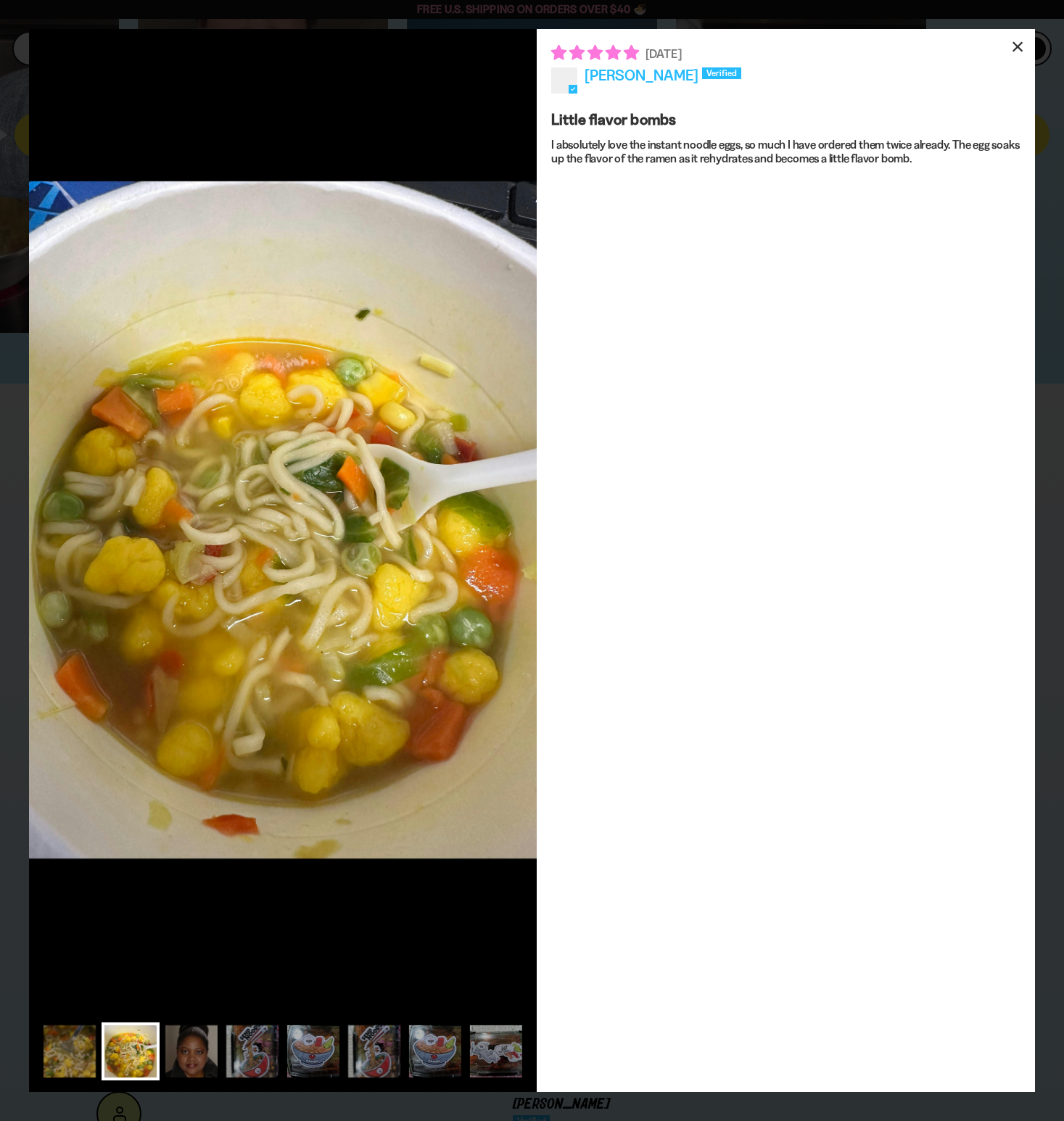
click at [1017, 47] on div "×" at bounding box center [1017, 47] width 35 height 35
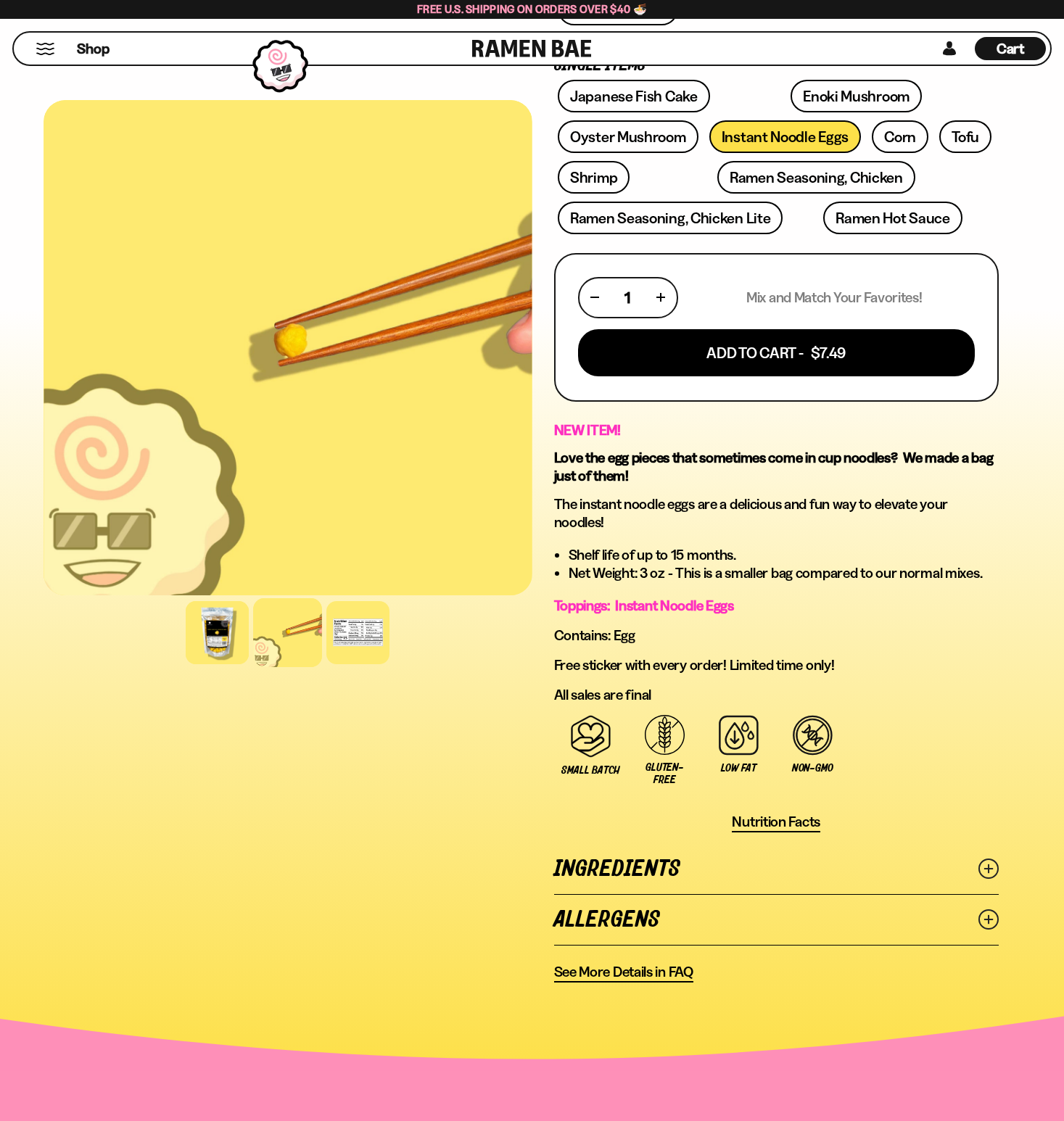
scroll to position [459, 0]
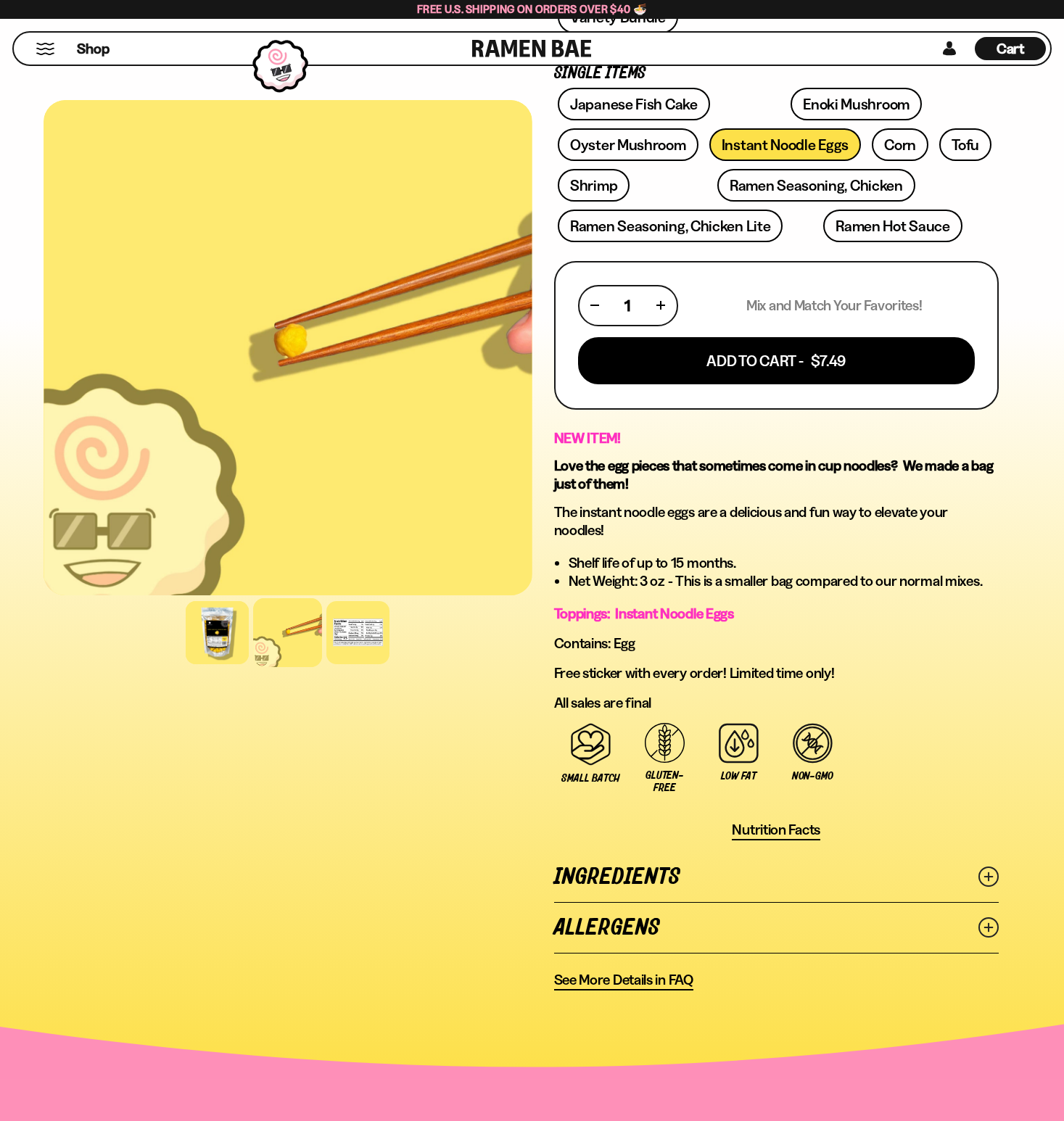
click at [972, 852] on link "Ingredients" at bounding box center [777, 877] width 445 height 50
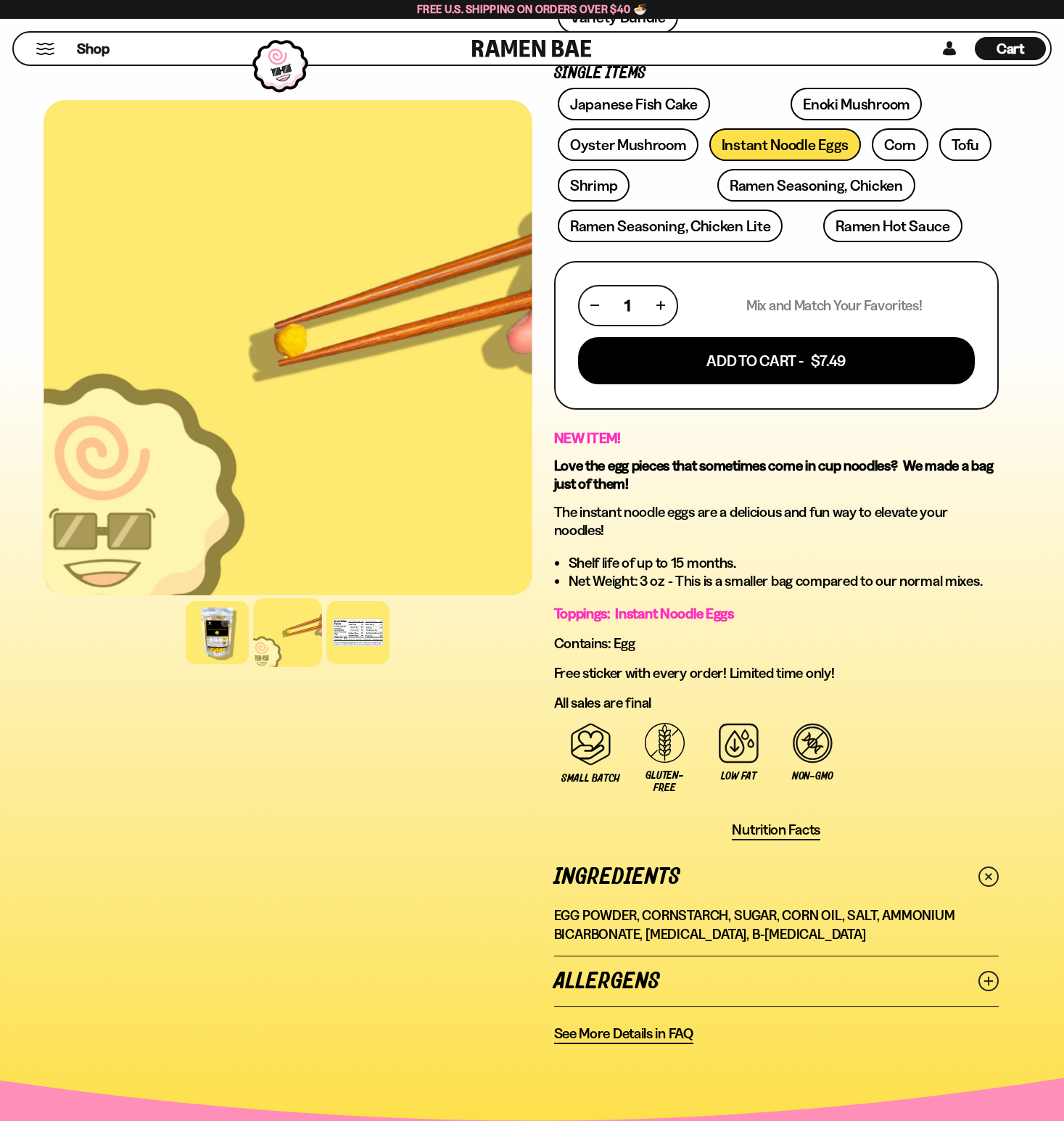
scroll to position [0, 0]
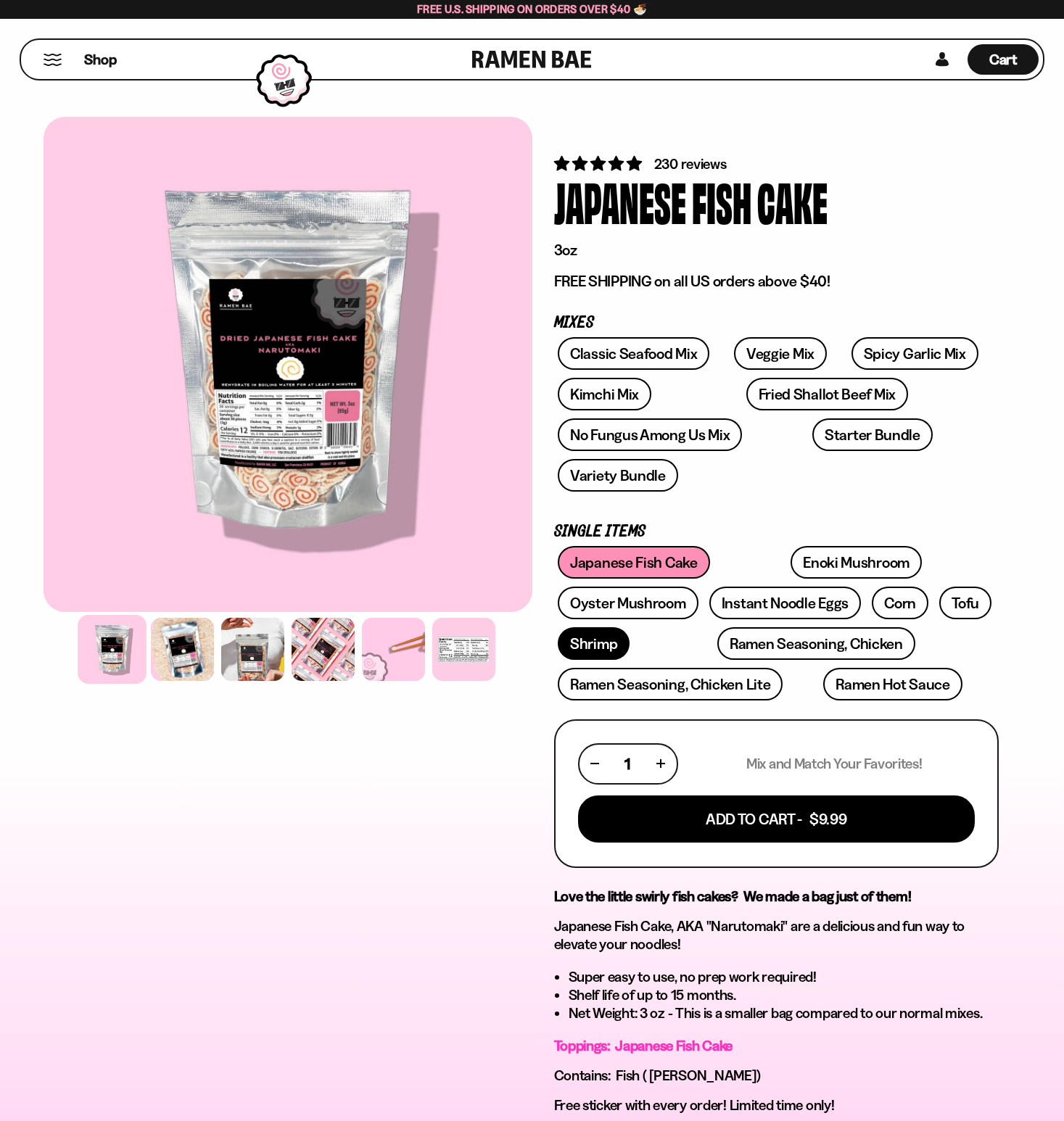
click at [630, 627] on link "Shrimp" at bounding box center [594, 643] width 72 height 33
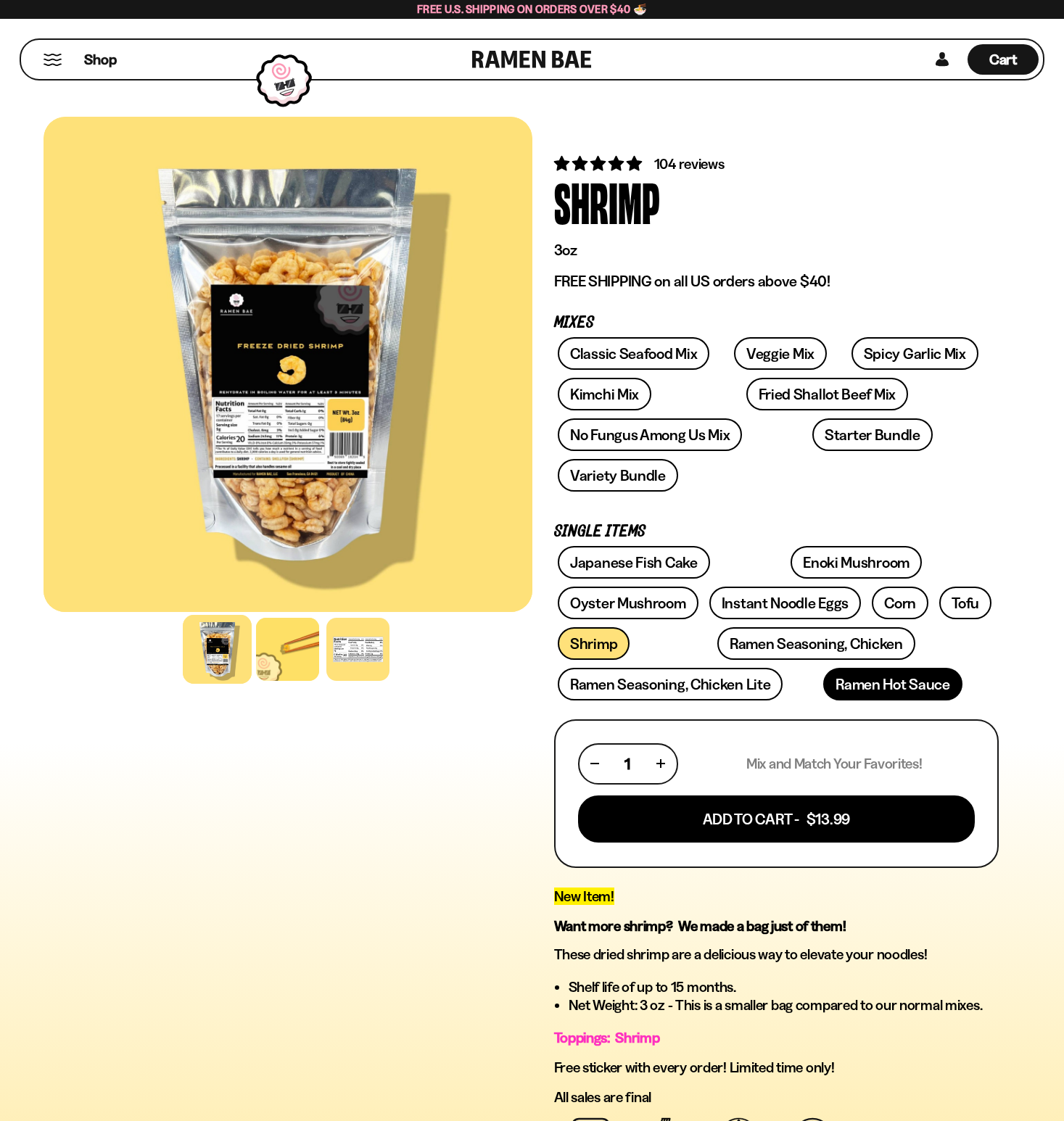
click at [823, 668] on link "Ramen Hot Sauce" at bounding box center [893, 683] width 139 height 33
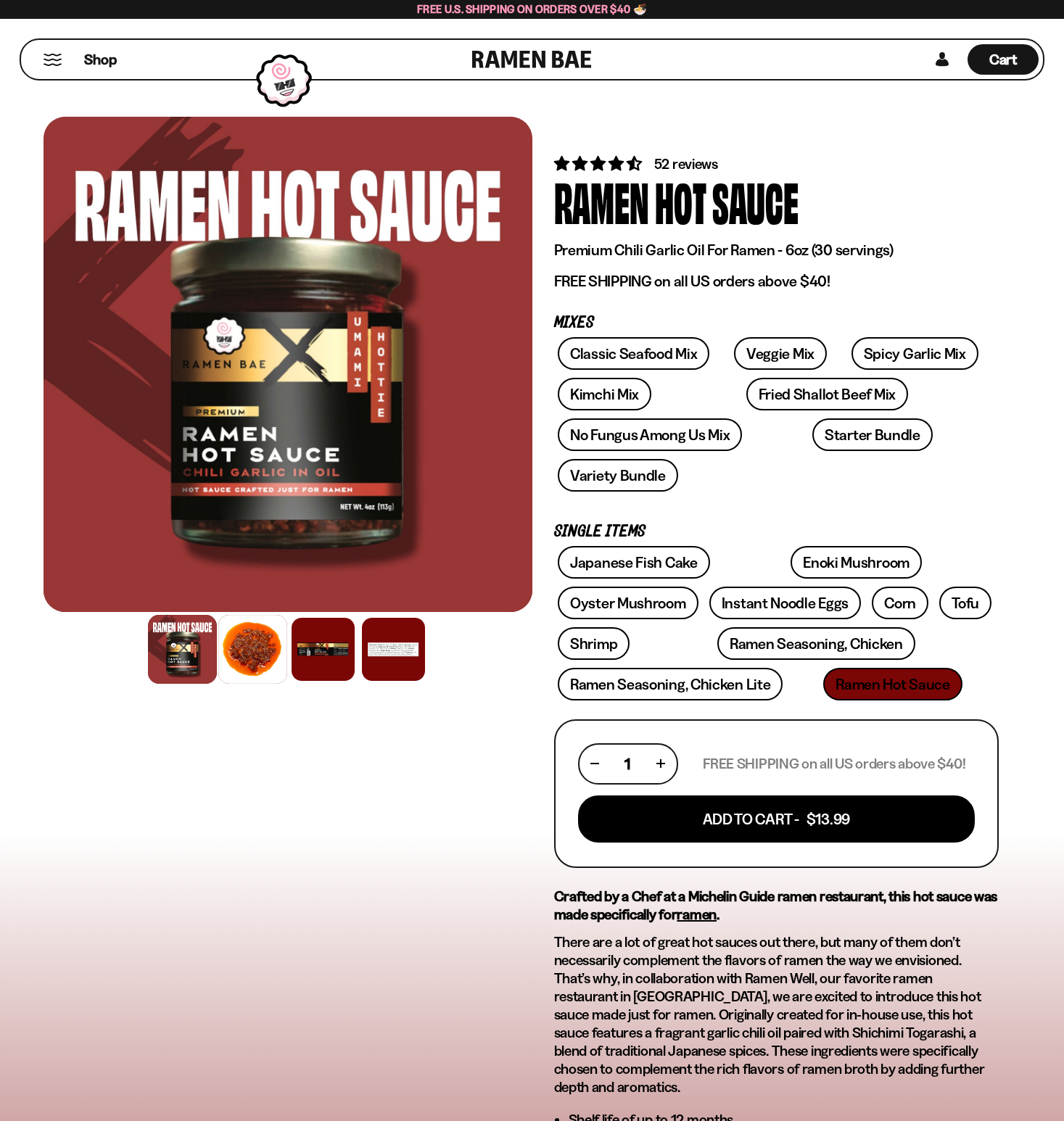
click at [235, 662] on div at bounding box center [252, 649] width 69 height 69
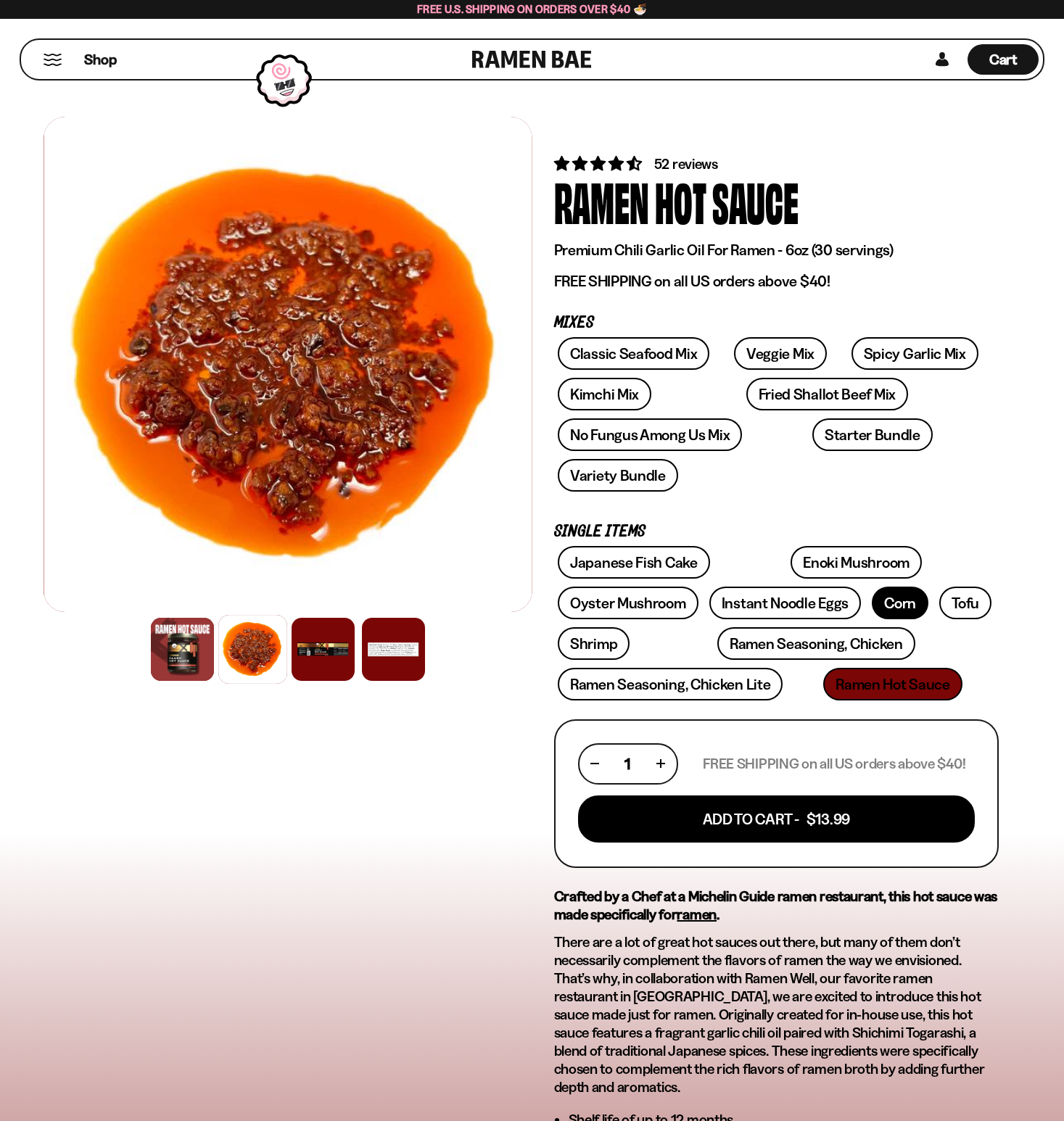
click at [872, 587] on link "Corn" at bounding box center [900, 603] width 56 height 33
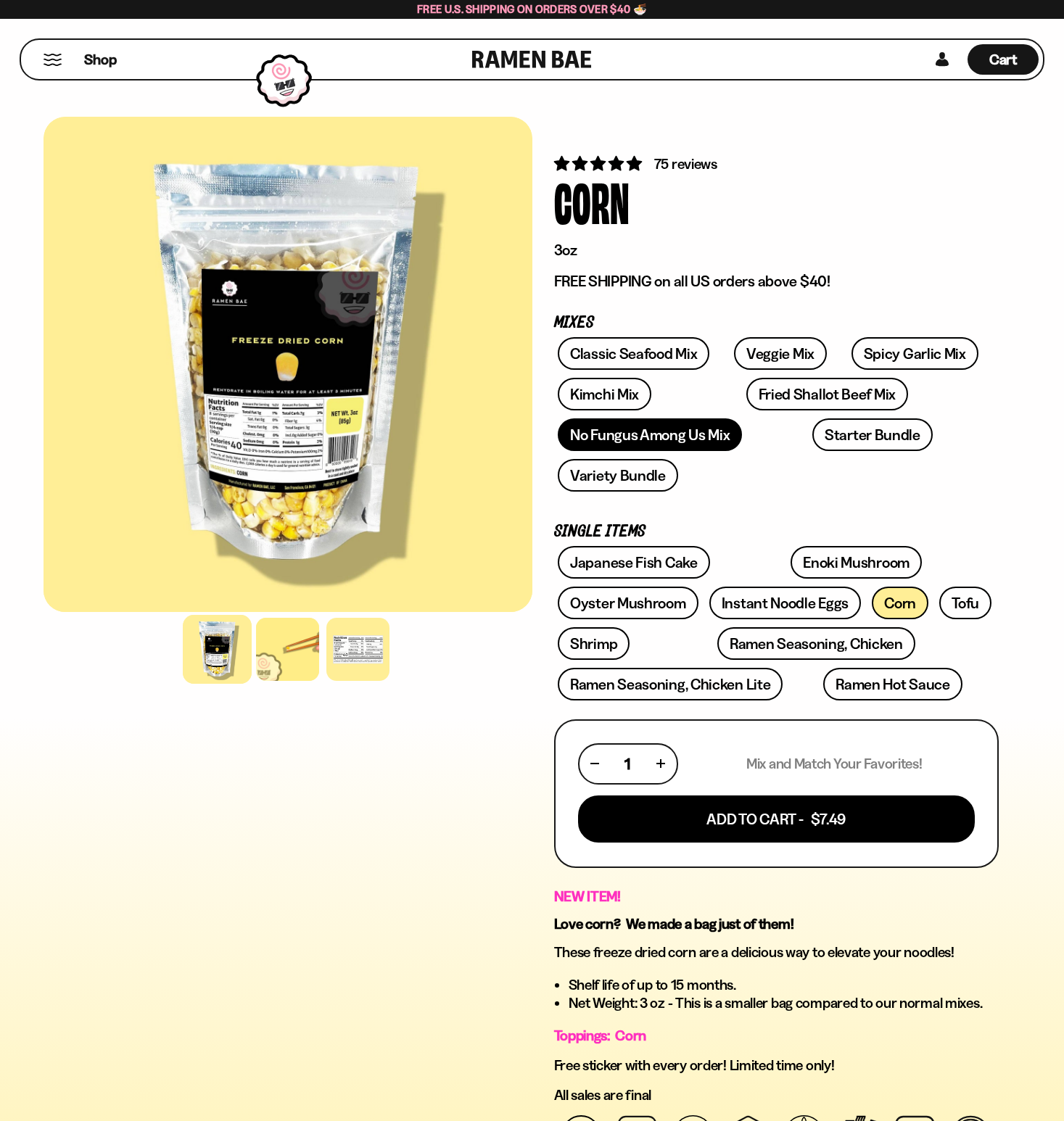
click at [672, 426] on link "No Fungus Among Us Mix" at bounding box center [650, 434] width 185 height 33
